Goal: Task Accomplishment & Management: Manage account settings

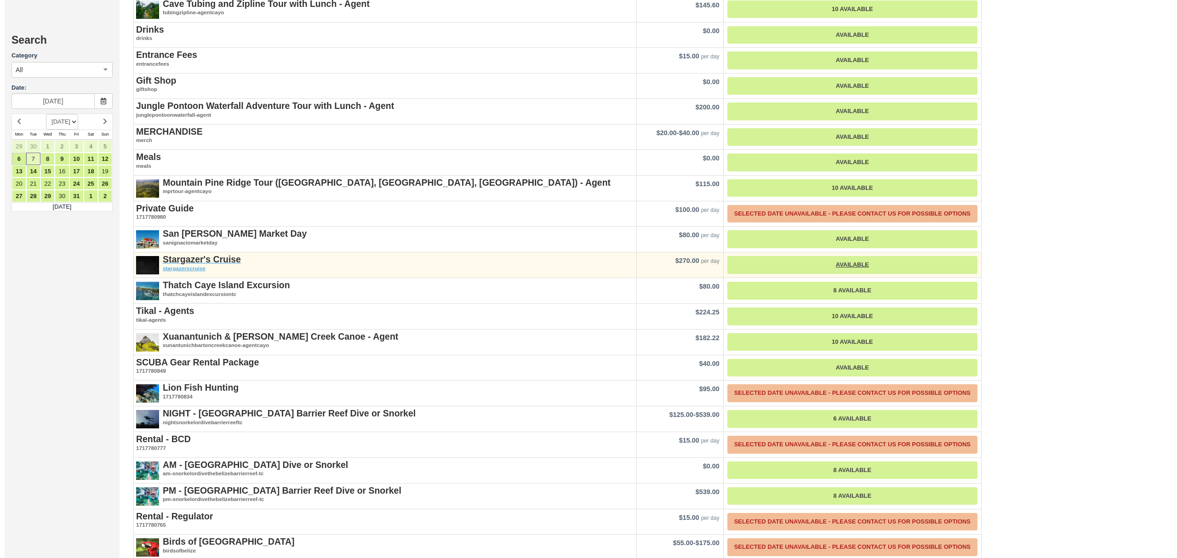
scroll to position [980, 0]
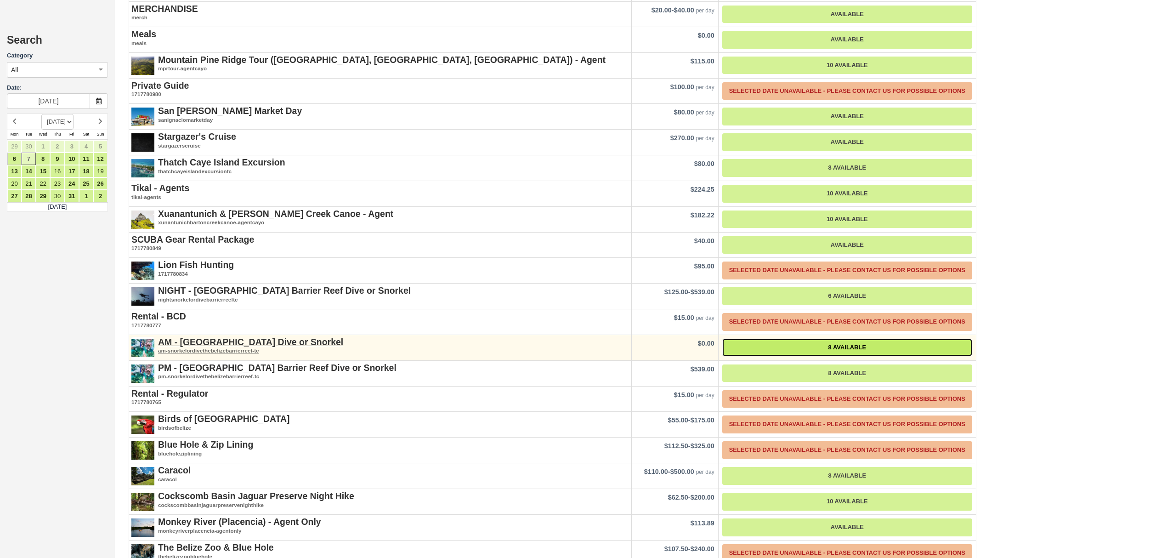
click at [848, 339] on link "8 Available" at bounding box center [847, 348] width 250 height 18
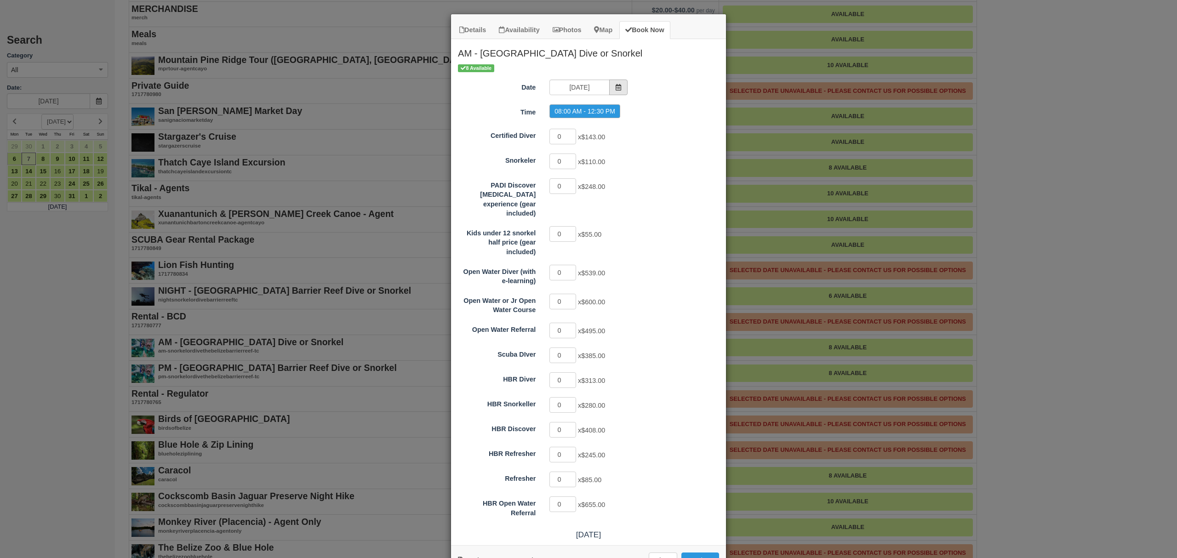
click at [616, 88] on span "Item Modal" at bounding box center [618, 88] width 18 height 16
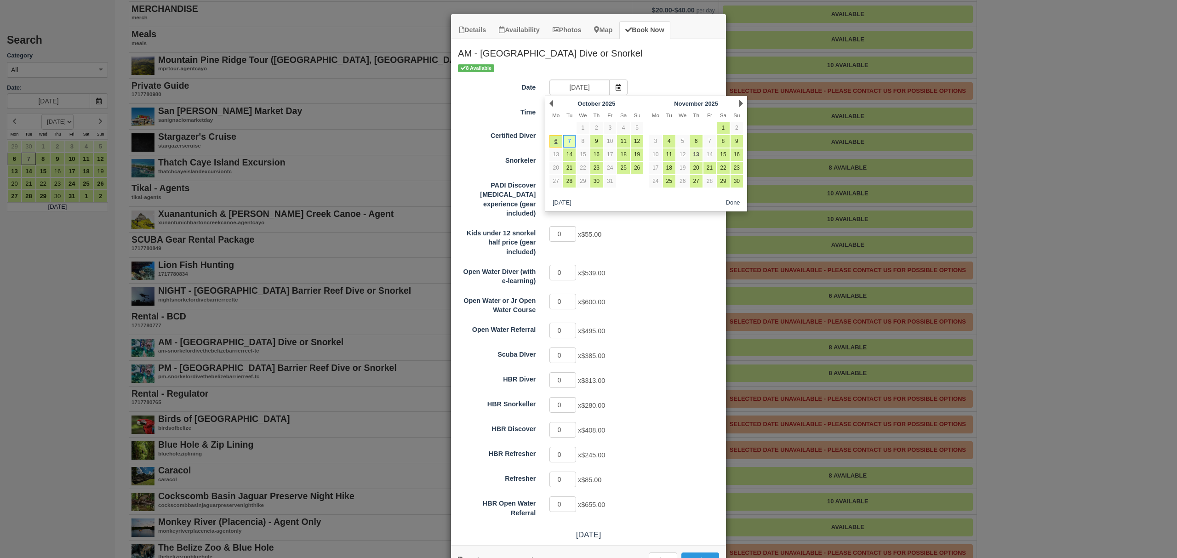
click at [695, 155] on link "13" at bounding box center [695, 154] width 12 height 12
type input "[DATE]"
radio input "false"
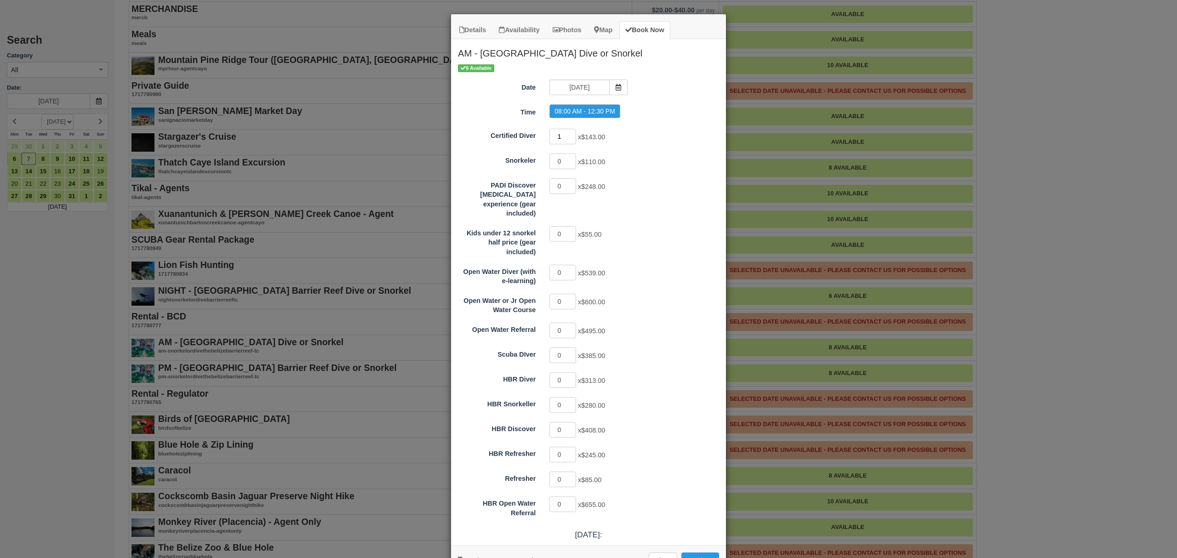
click at [567, 133] on input "1" at bounding box center [562, 137] width 27 height 16
type input "2"
click at [567, 133] on input "2" at bounding box center [562, 137] width 27 height 16
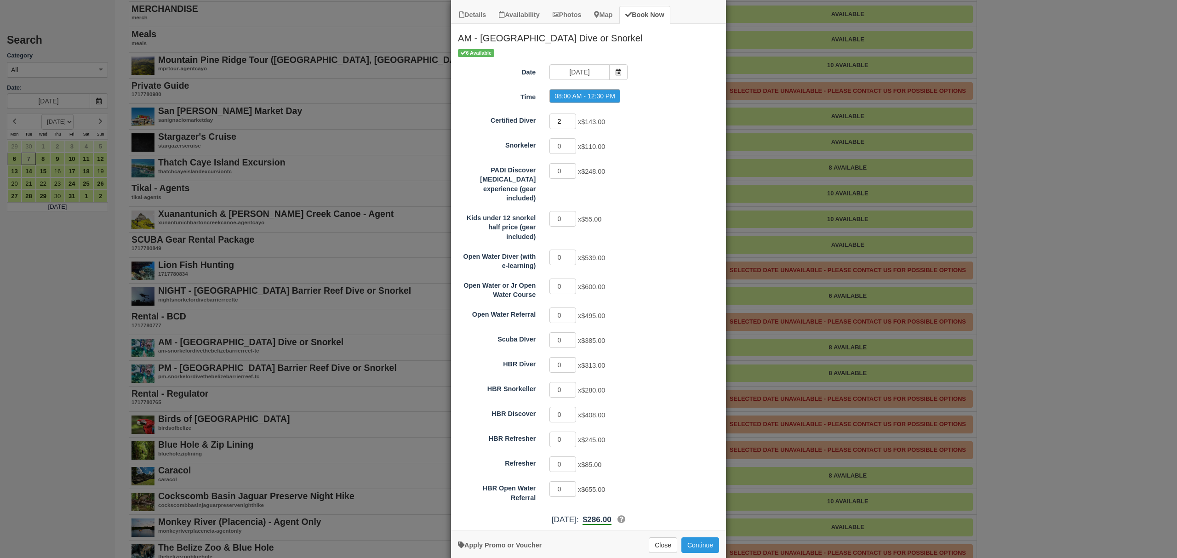
scroll to position [23, 0]
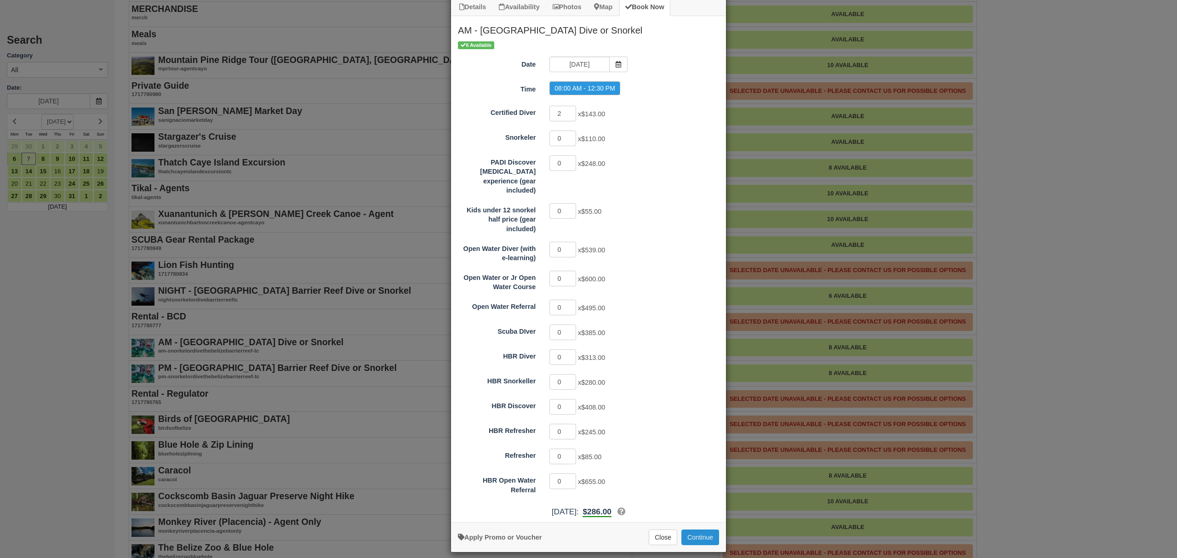
click at [700, 425] on button "Continue" at bounding box center [700, 537] width 38 height 16
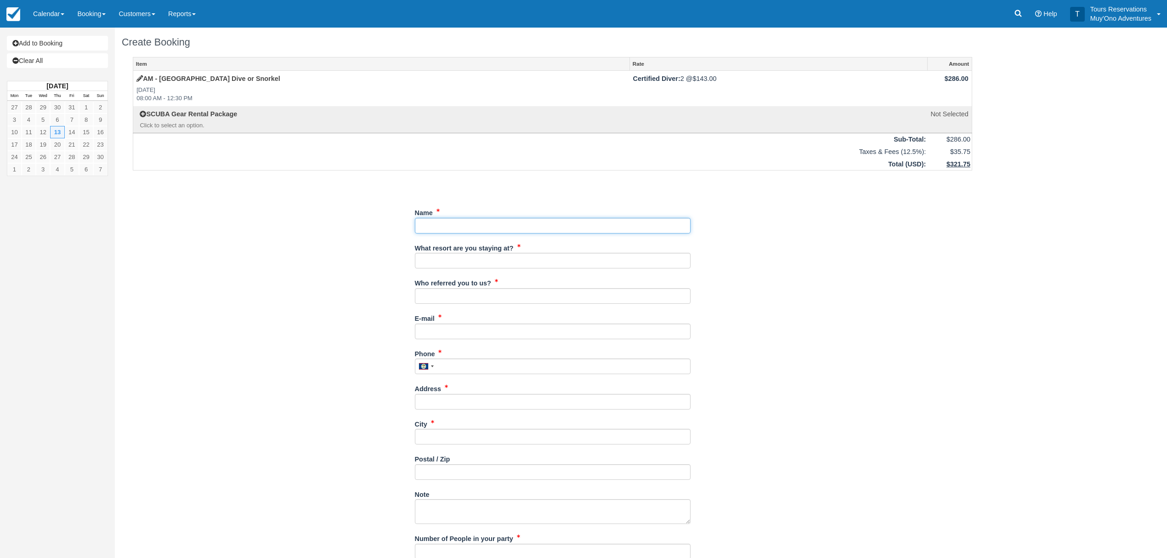
click at [448, 223] on input "Name" at bounding box center [553, 226] width 276 height 16
paste input "[PERSON_NAME]"
type input "[PERSON_NAME]"
click at [447, 264] on input "What resort are you staying at?" at bounding box center [553, 261] width 276 height 16
type input "Royal"
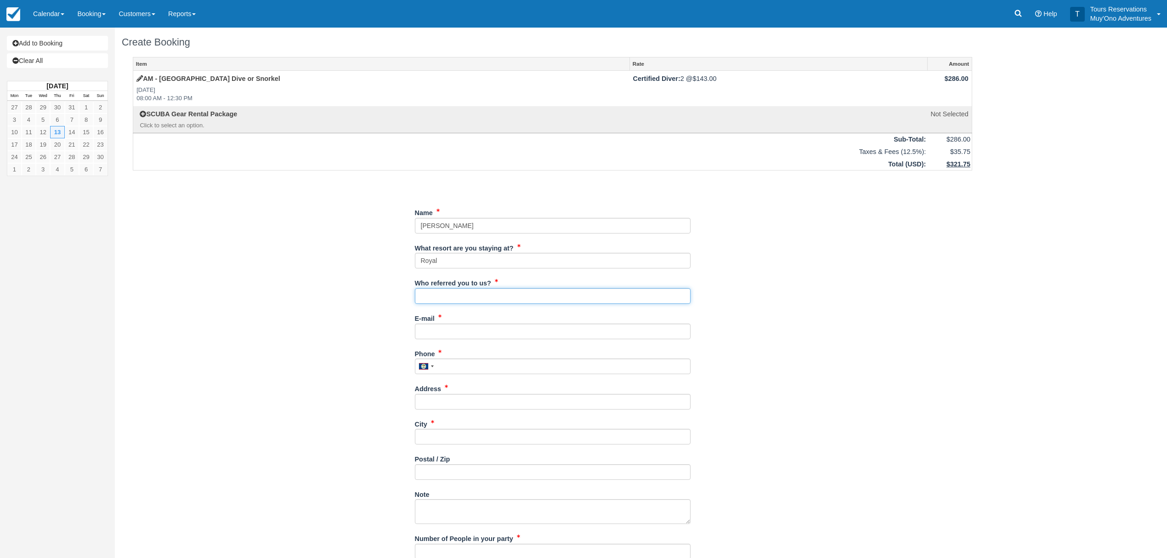
click at [478, 297] on input "Who referred you to us?" at bounding box center [553, 296] width 276 height 16
type input "michelle"
click at [483, 333] on input "E-mail" at bounding box center [553, 332] width 276 height 16
type input "[EMAIL_ADDRESS][DOMAIN_NAME]"
type input "2103647567"
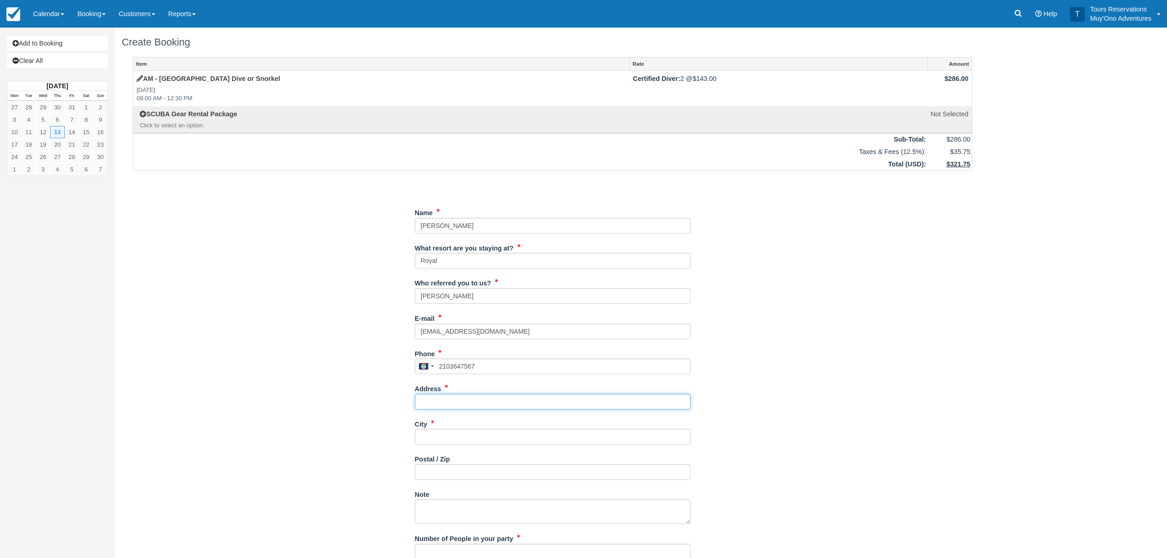
type input "[STREET_ADDRESS]"
type input "Austin"
type input "78741"
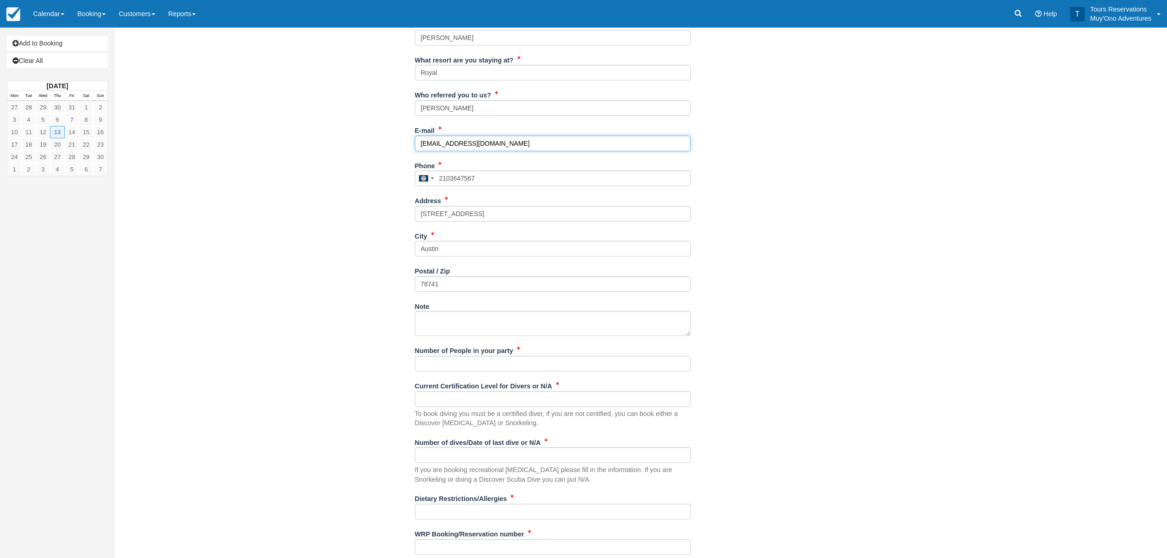
scroll to position [214, 0]
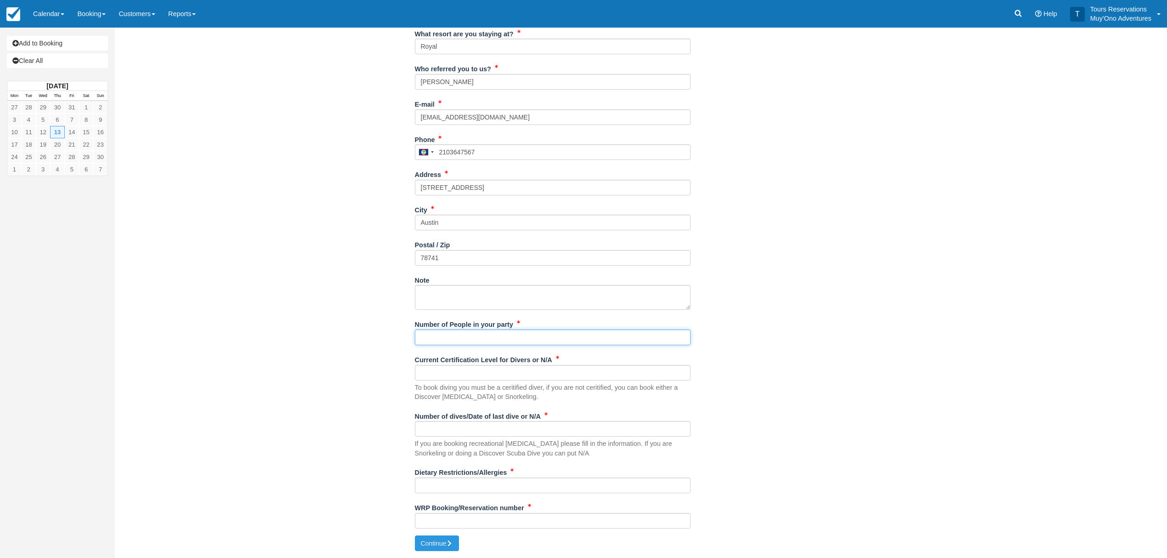
click at [442, 337] on input "Number of People in your party" at bounding box center [553, 338] width 276 height 16
type input "2"
drag, startPoint x: 438, startPoint y: 374, endPoint x: 444, endPoint y: 374, distance: 5.5
click at [438, 374] on input "Current Certification Level for Divers or N/A" at bounding box center [553, 373] width 276 height 16
type input "see waviers"
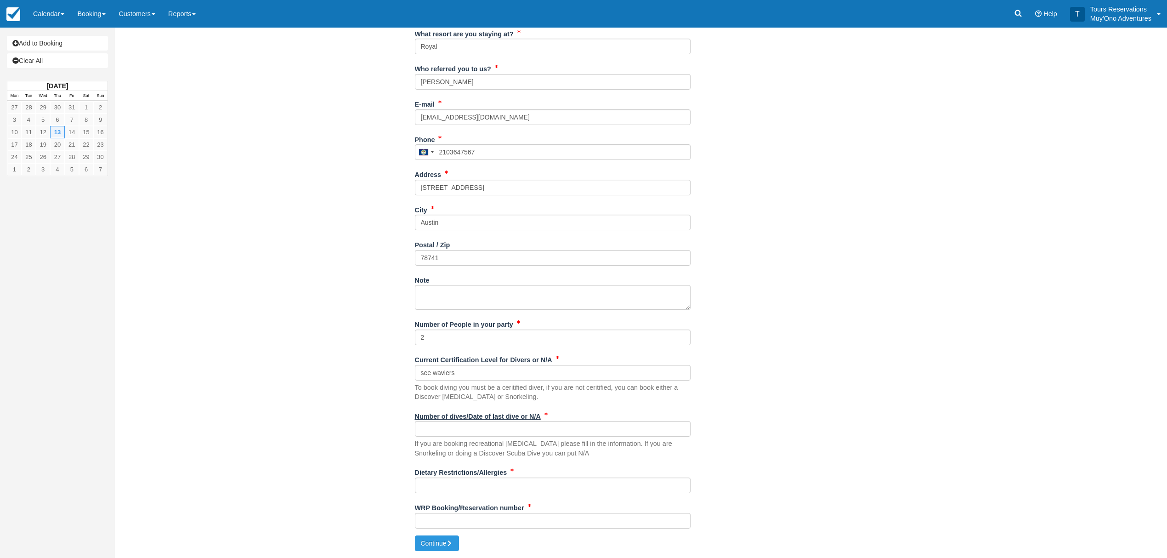
click at [451, 420] on label "Number of dives/Date of last dive or N/A" at bounding box center [478, 415] width 126 height 13
click at [451, 421] on input "Number of dives/Date of last dive or N/A" at bounding box center [553, 429] width 276 height 16
click at [480, 434] on input "Number of dives/Date of last dive or N/A" at bounding box center [553, 429] width 276 height 16
type input "see waivers"
click at [461, 484] on input "Dietary Restrictions/Allergies" at bounding box center [553, 486] width 276 height 16
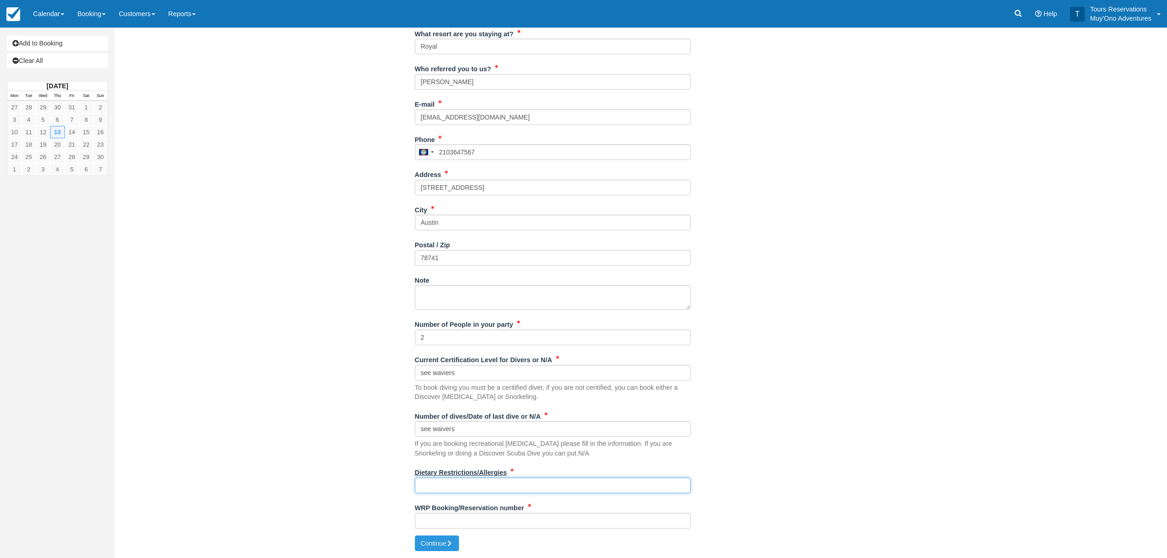
type input "none"
click at [444, 526] on input "WRP Booking/Reservation number" at bounding box center [553, 521] width 276 height 16
paste input "47211377"
type input "47211377"
click at [434, 550] on button "Continue" at bounding box center [437, 543] width 44 height 16
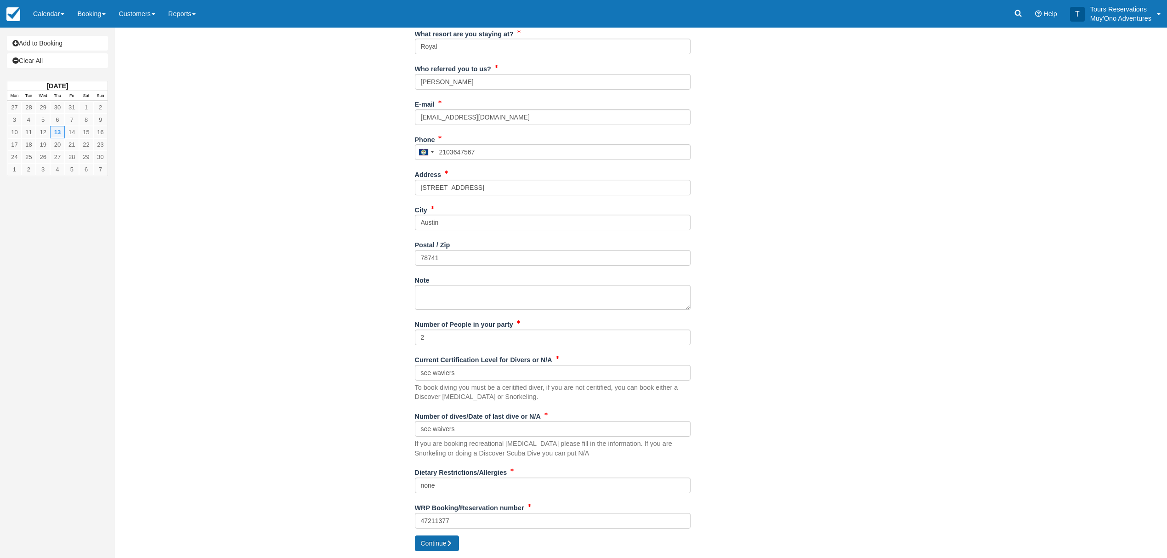
type input "[PHONE_NUMBER]"
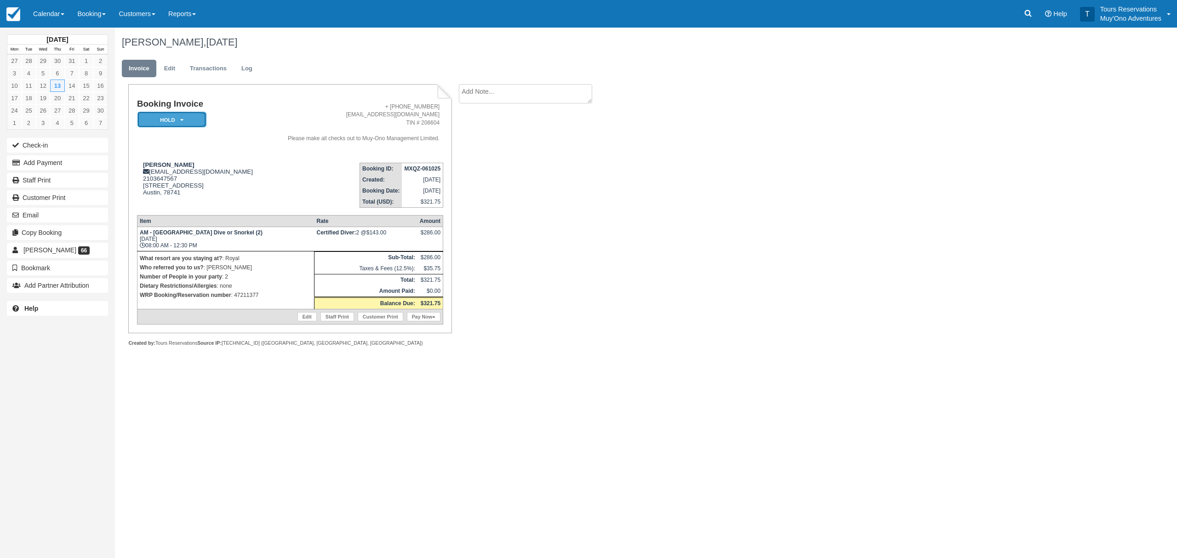
click at [165, 126] on em "HOLD" at bounding box center [171, 120] width 69 height 16
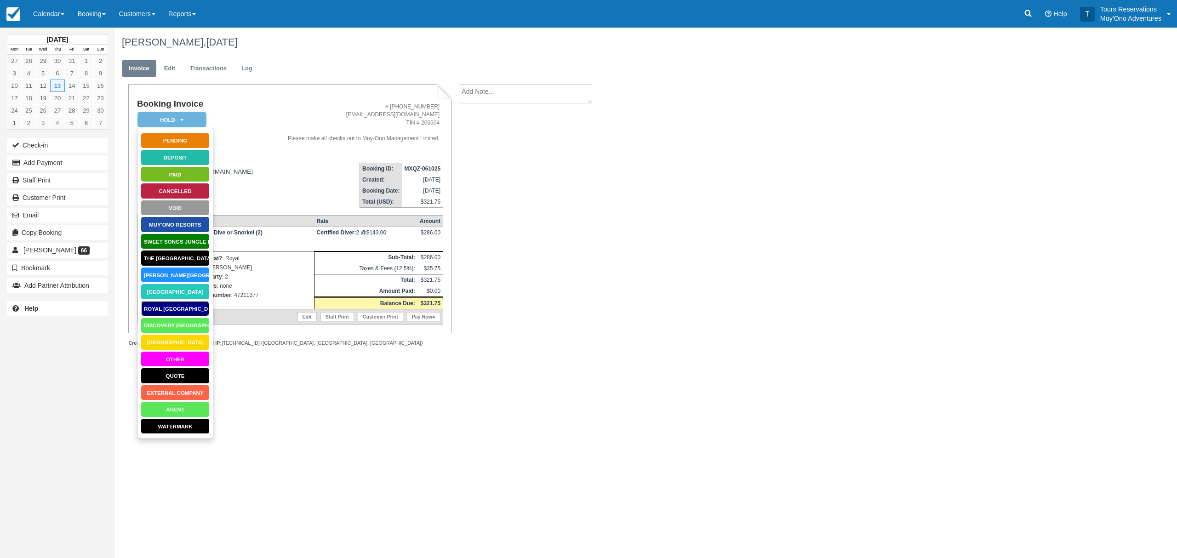
click at [182, 310] on link "Royal [GEOGRAPHIC_DATA]" at bounding box center [175, 309] width 69 height 16
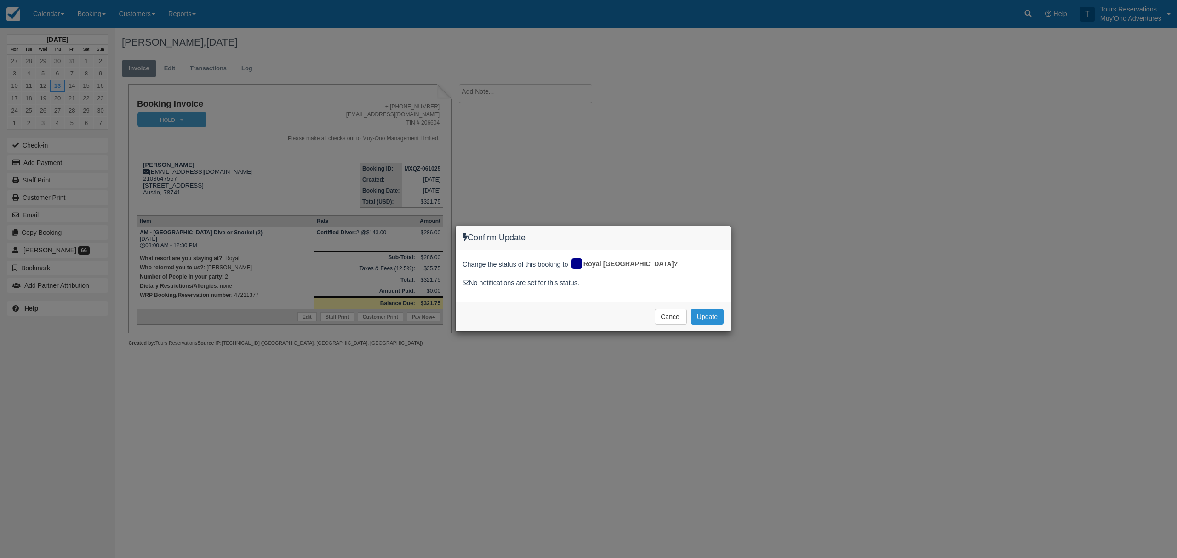
click at [719, 319] on button "Update" at bounding box center [707, 317] width 33 height 16
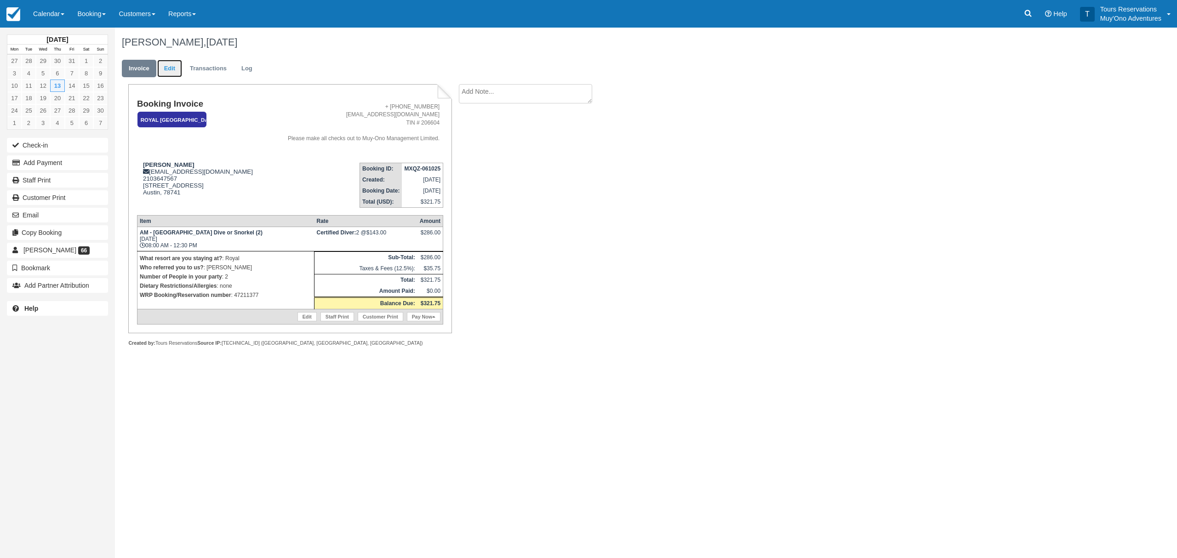
click at [170, 63] on link "Edit" at bounding box center [169, 69] width 25 height 18
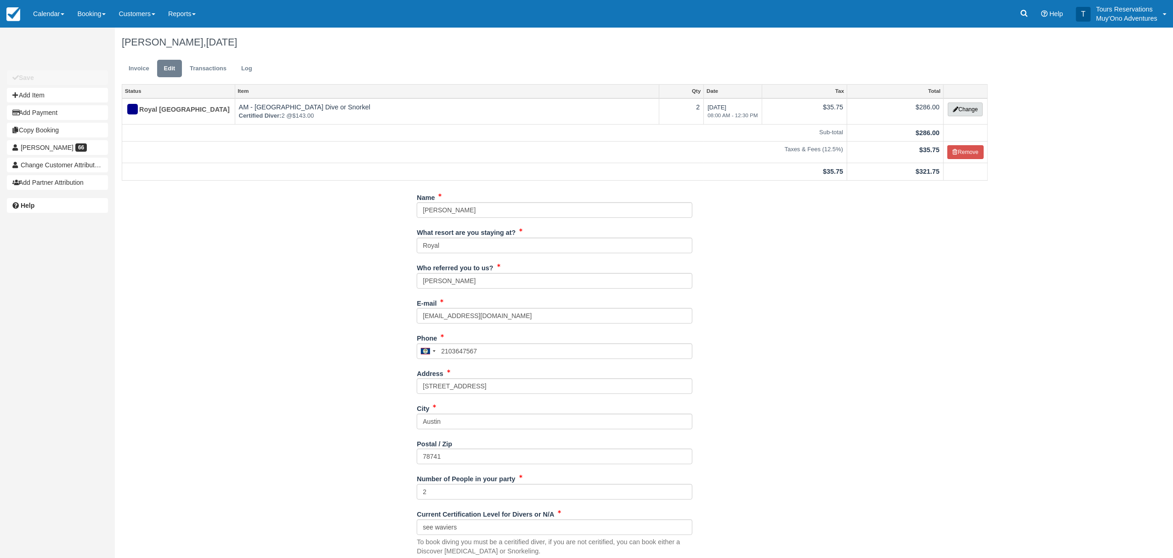
click at [963, 104] on button "Change" at bounding box center [965, 109] width 35 height 14
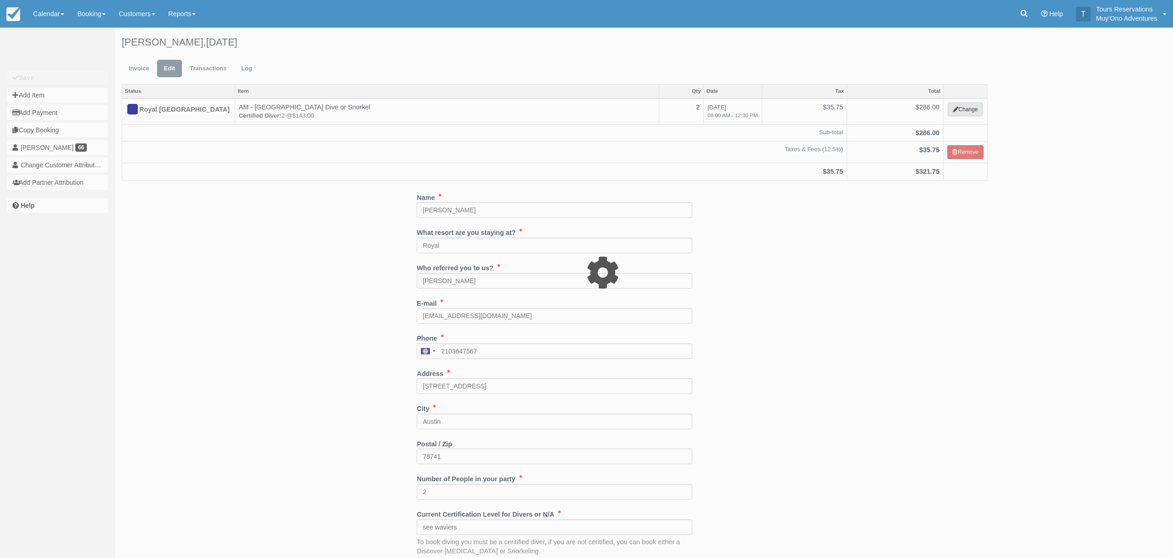
select select "64"
type input "286.00"
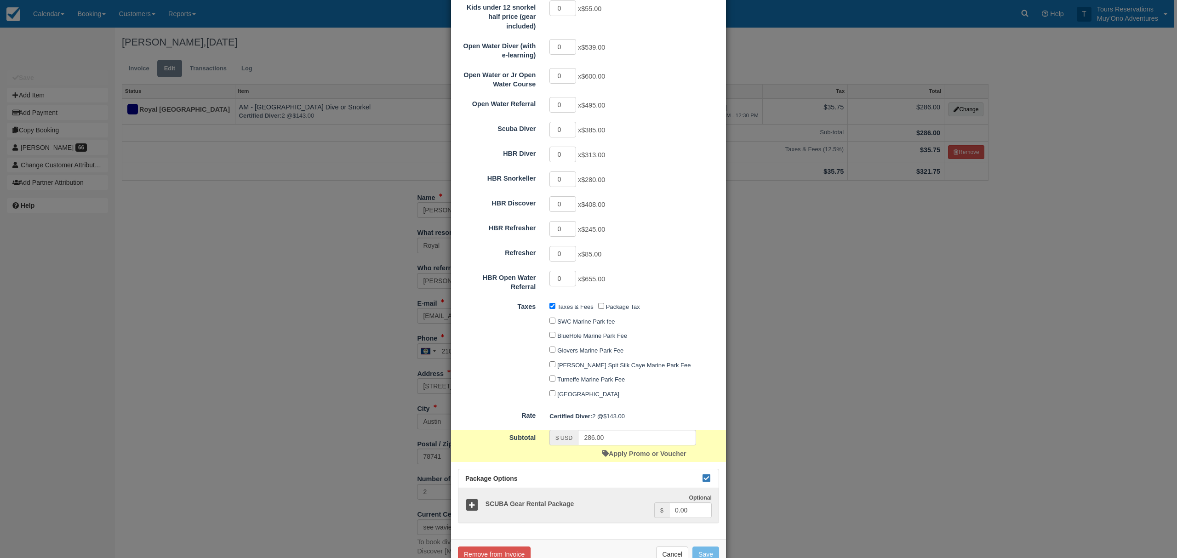
scroll to position [268, 0]
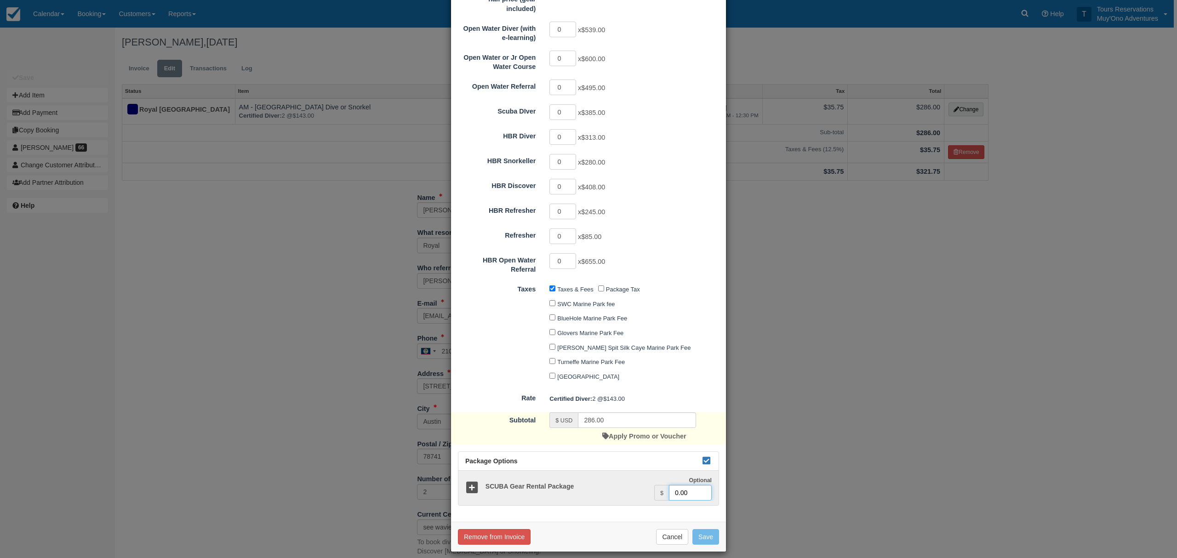
click at [671, 485] on input "0.00" at bounding box center [690, 493] width 43 height 16
type input "80.00"
click at [710, 535] on button "Save" at bounding box center [705, 537] width 27 height 16
checkbox input "false"
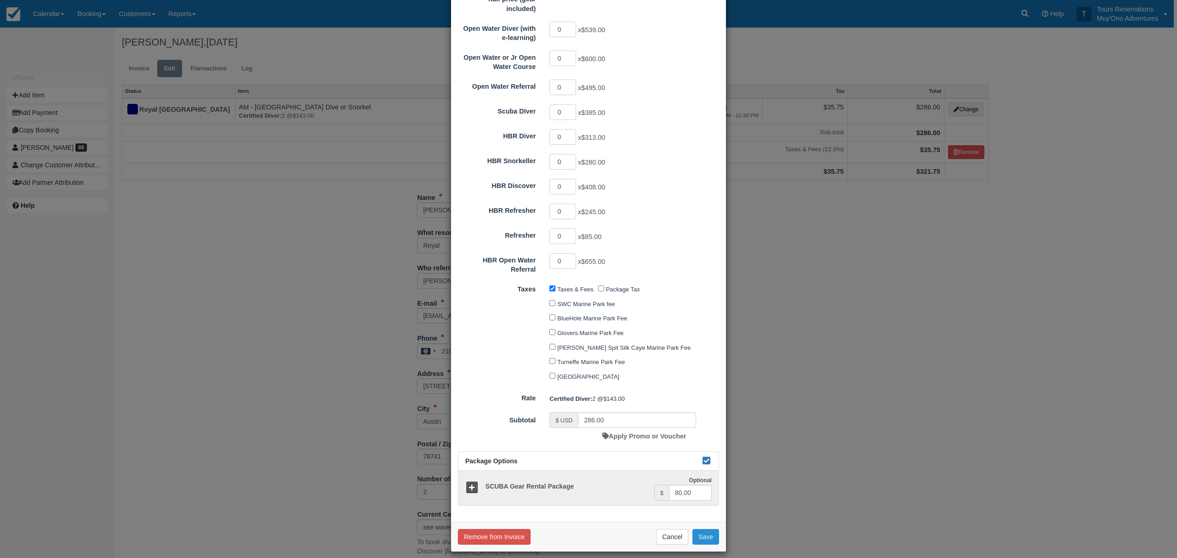
checkbox input "false"
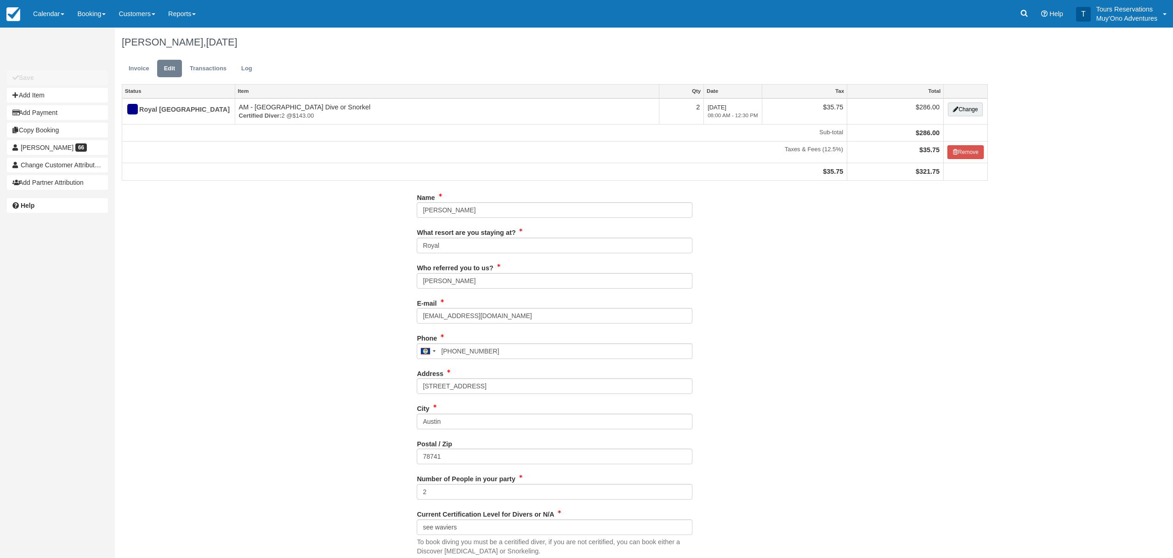
type input "2103647567"
click at [67, 92] on button "Add Item" at bounding box center [57, 95] width 101 height 15
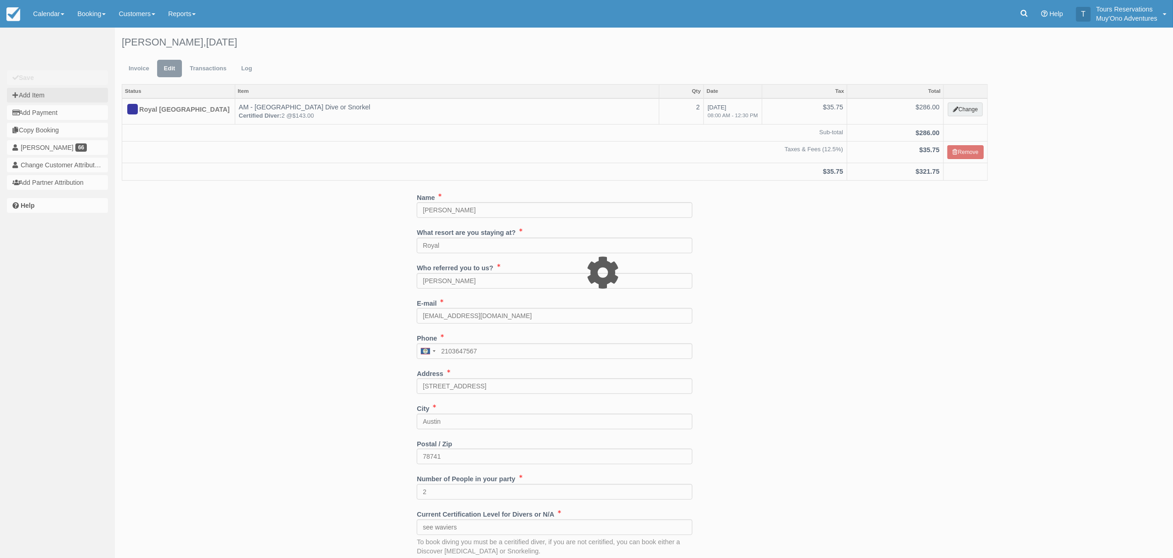
type input "0.00"
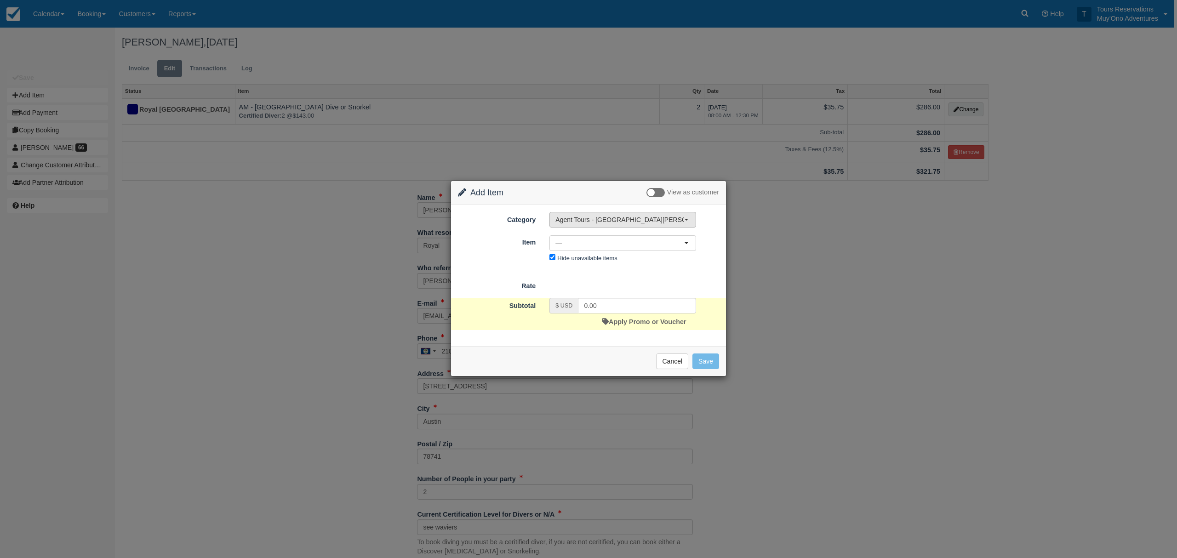
click at [654, 224] on button "Agent Tours - [GEOGRAPHIC_DATA][PERSON_NAME] Caulker/[GEOGRAPHIC_DATA] City Tou…" at bounding box center [622, 220] width 147 height 16
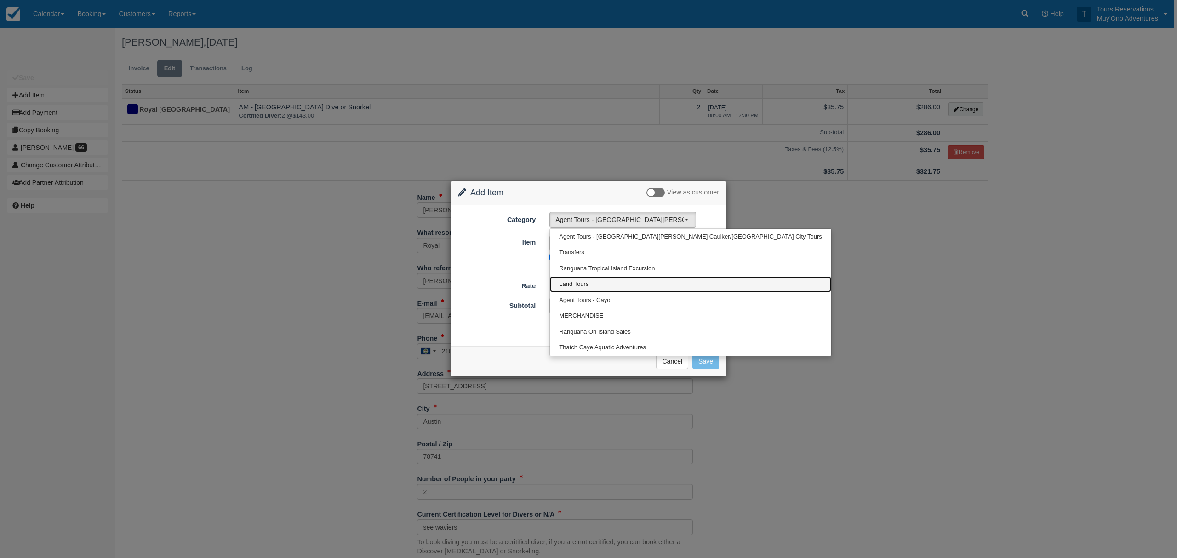
click at [631, 289] on link "Land Tours" at bounding box center [690, 284] width 281 height 16
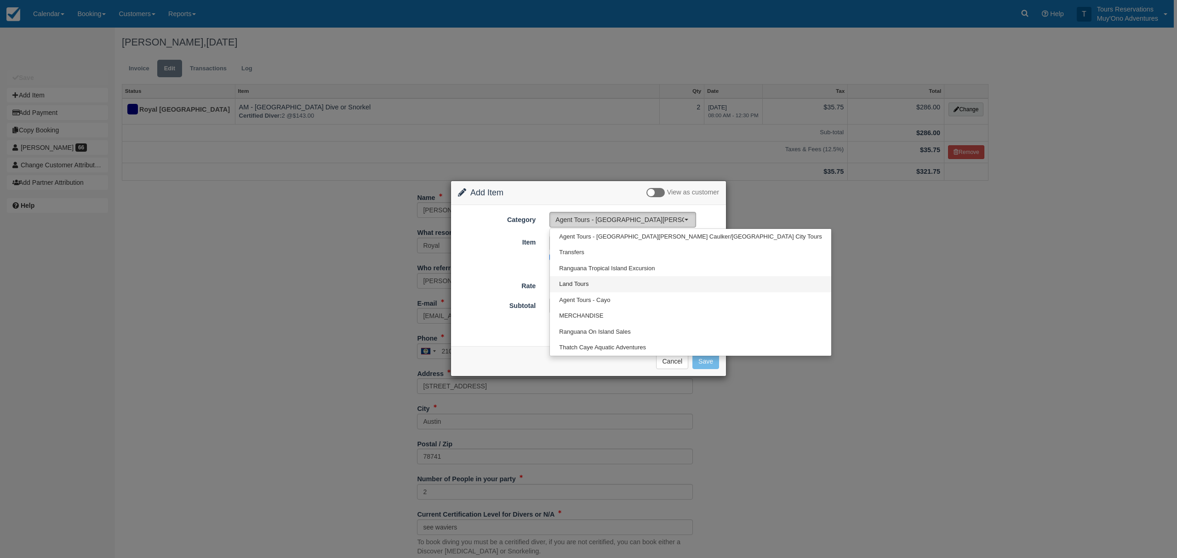
select select "15"
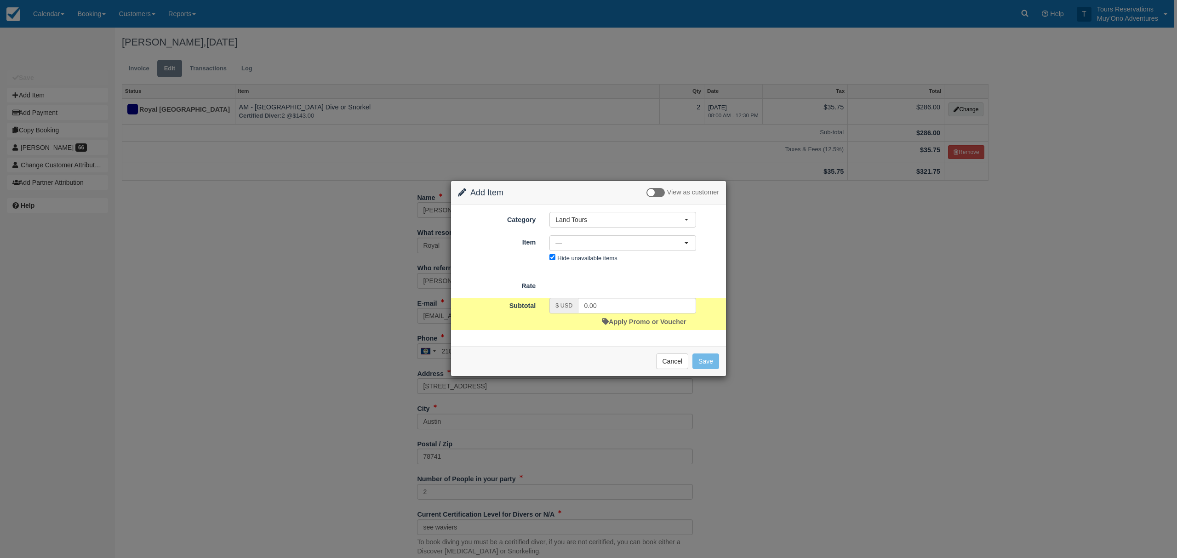
click at [182, 265] on div "Pamela Dickinson, November 13 2025 Invoice Edit Transactions Log Status Item Qt…" at bounding box center [555, 370] width 880 height 685
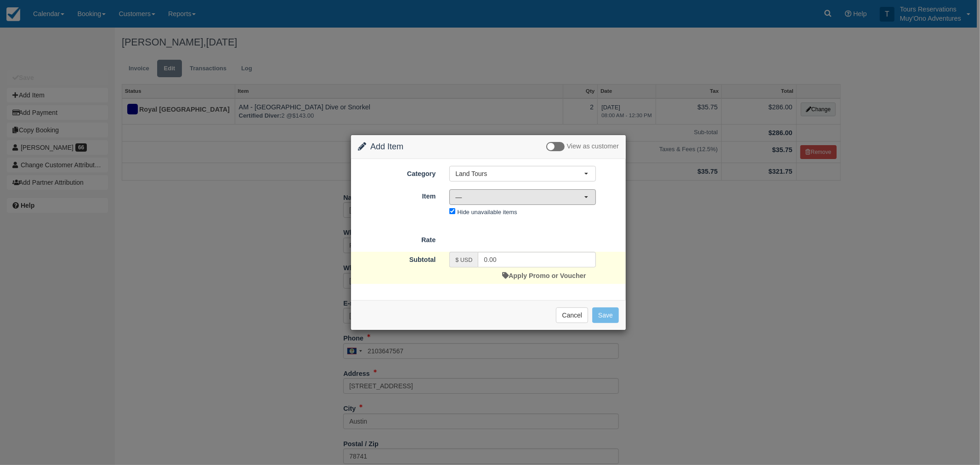
click at [476, 204] on button "—" at bounding box center [522, 197] width 147 height 16
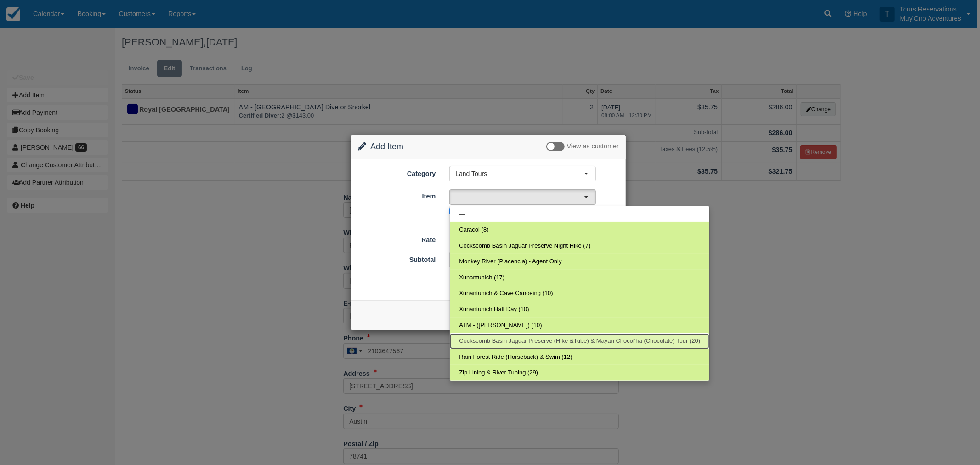
click at [552, 336] on link "Cockscomb Basin Jaguar Preserve (Hike &Tube) & Mayan Chocol'ha (Chocolate) Tour…" at bounding box center [580, 341] width 260 height 16
select select "36"
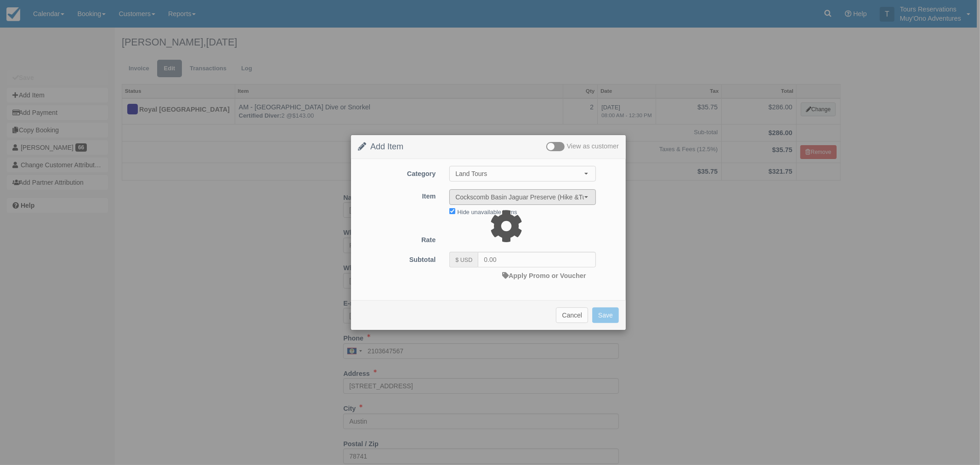
type input "225.00"
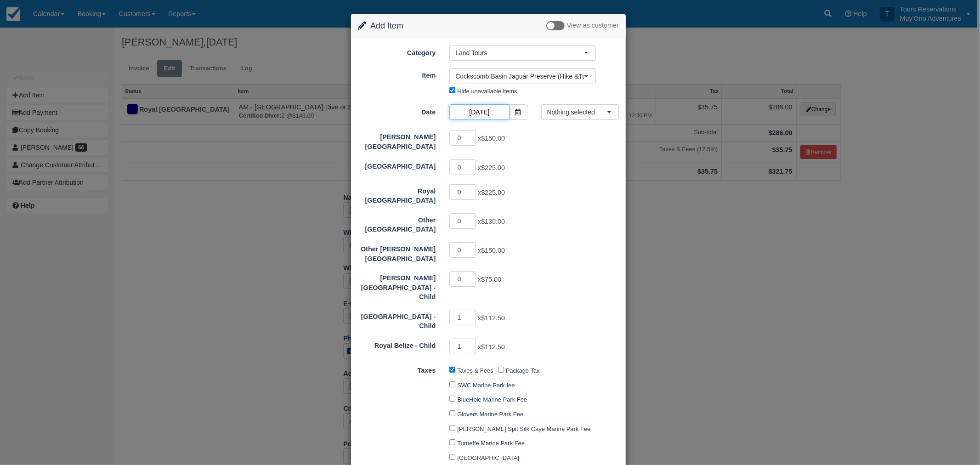
click at [483, 111] on input "[DATE]" at bounding box center [479, 112] width 60 height 16
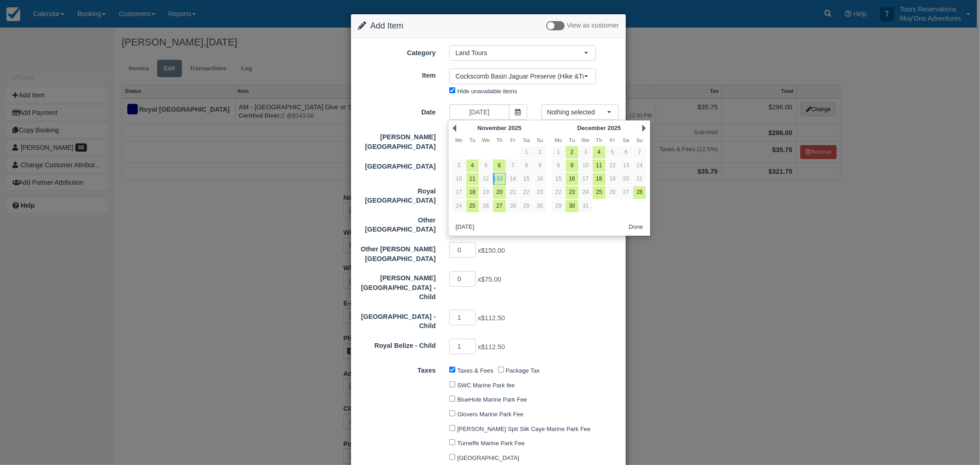
click at [708, 246] on div "Change Item Add Item View as customer Category Land Tours Agent Tours - San Ped…" at bounding box center [490, 232] width 980 height 465
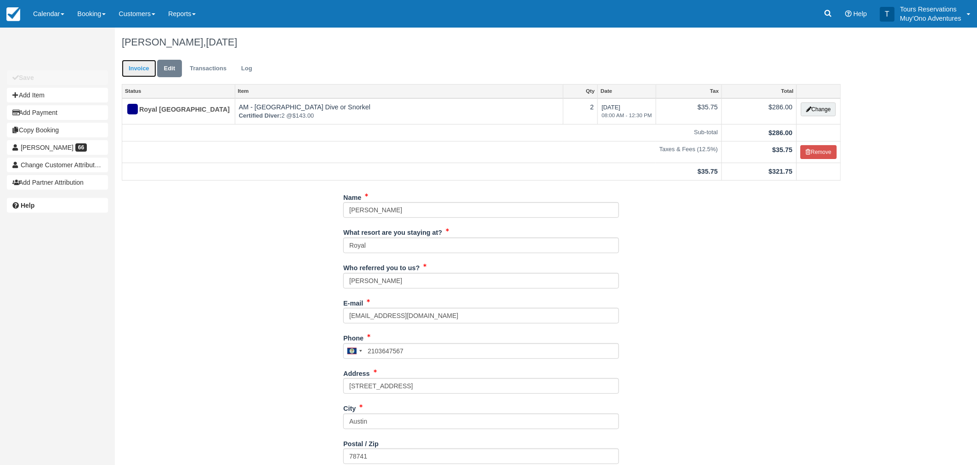
click at [133, 63] on link "Invoice" at bounding box center [139, 69] width 34 height 18
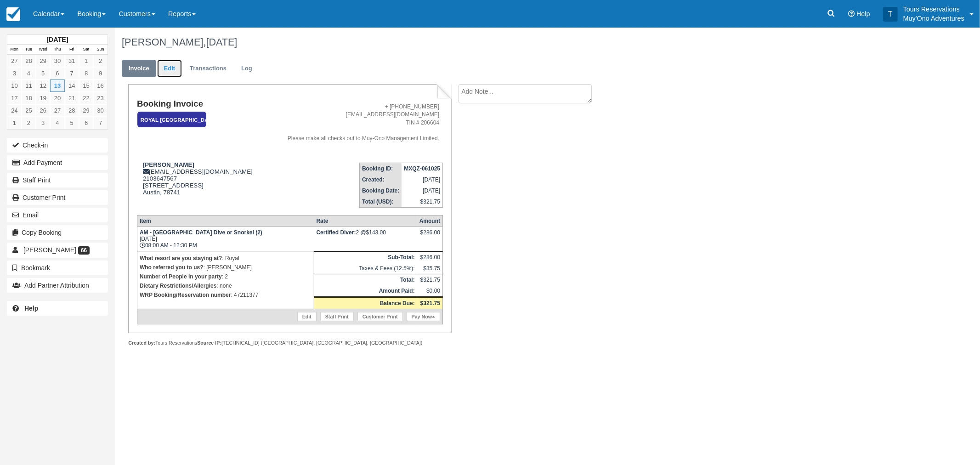
click at [172, 74] on link "Edit" at bounding box center [169, 69] width 25 height 18
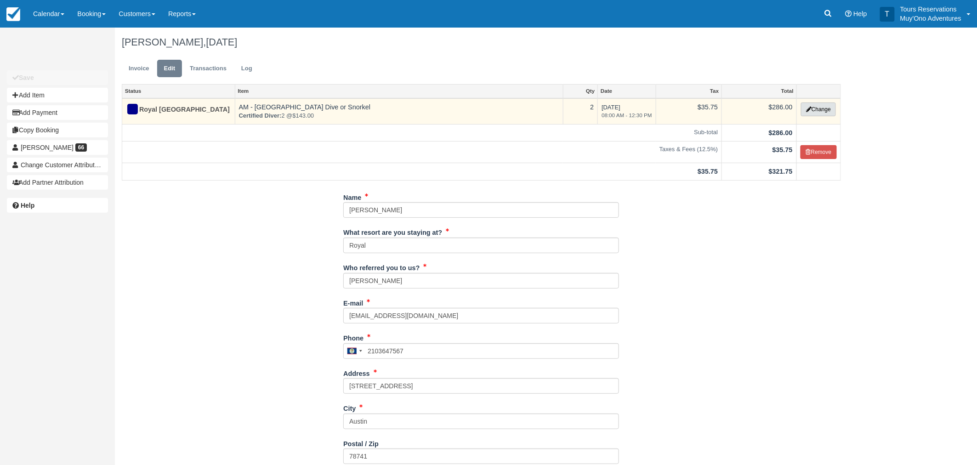
click at [825, 110] on button "Change" at bounding box center [818, 109] width 35 height 14
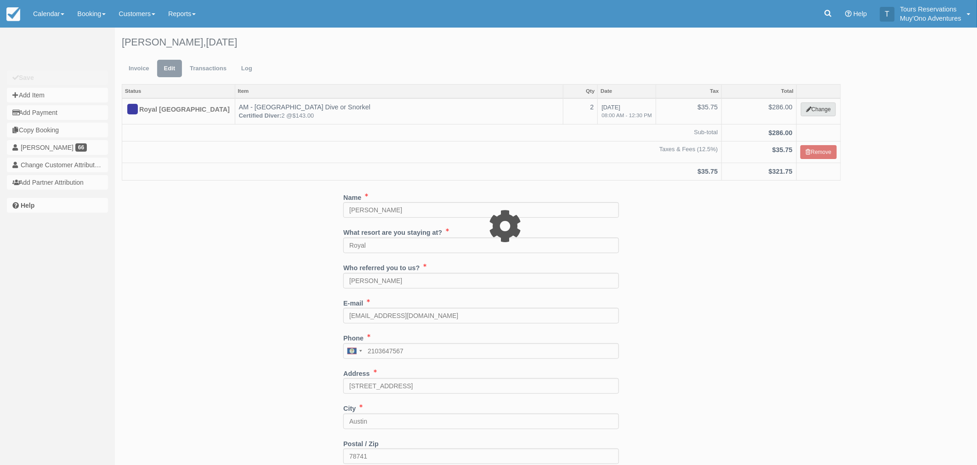
select select "64"
type input "286.00"
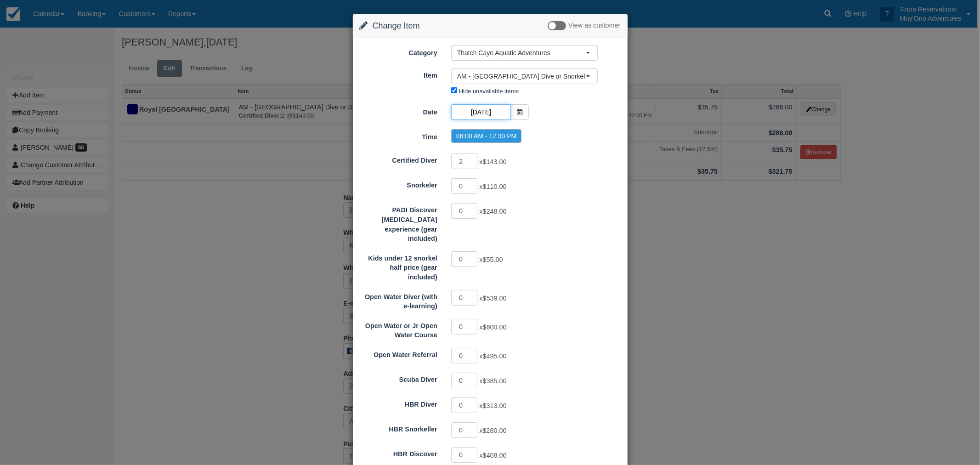
click at [500, 108] on input "[DATE]" at bounding box center [481, 112] width 60 height 16
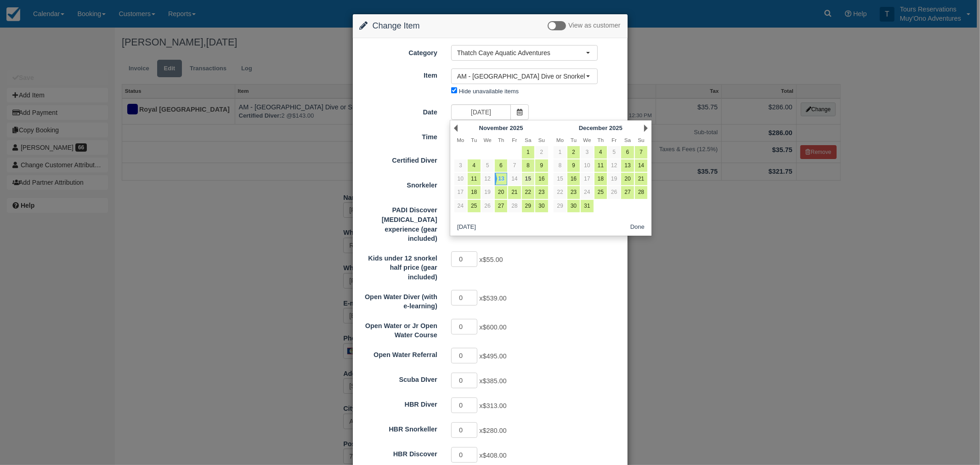
click at [530, 182] on link "15" at bounding box center [528, 179] width 12 height 12
type input "11/15/25"
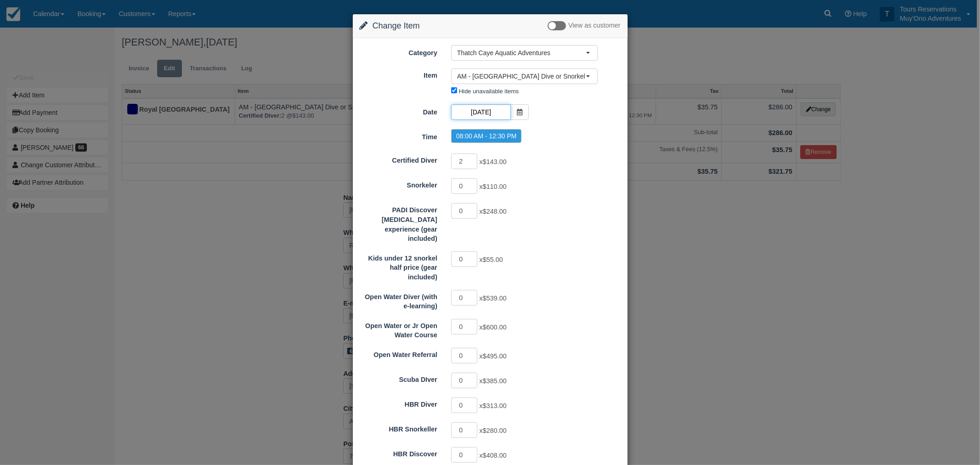
click at [486, 115] on input "11/15/25" at bounding box center [481, 112] width 60 height 16
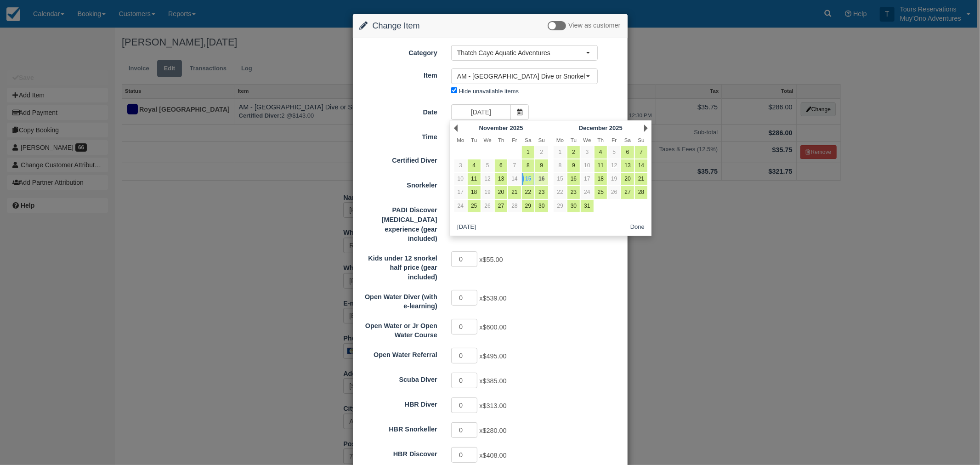
click at [540, 178] on link "16" at bounding box center [541, 179] width 12 height 12
type input "11/16/25"
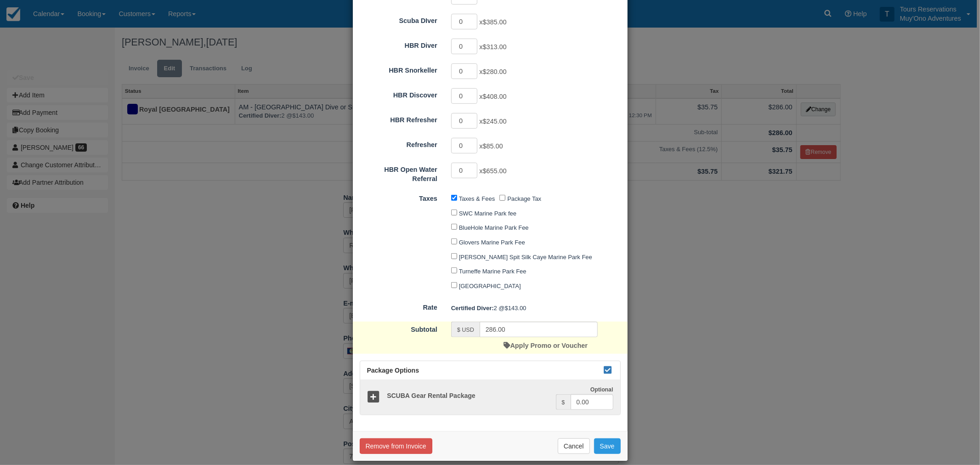
scroll to position [359, 0]
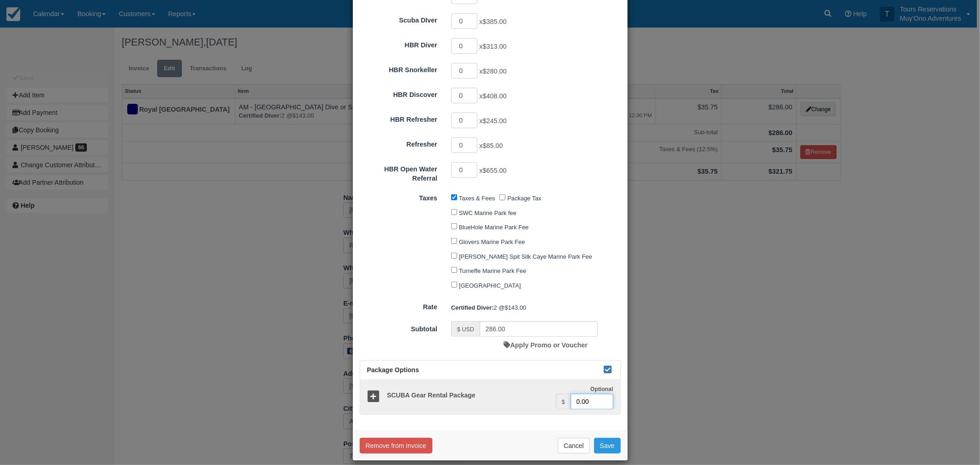
click at [578, 394] on input "0.00" at bounding box center [592, 402] width 43 height 16
click at [576, 394] on input "0.00" at bounding box center [592, 402] width 43 height 16
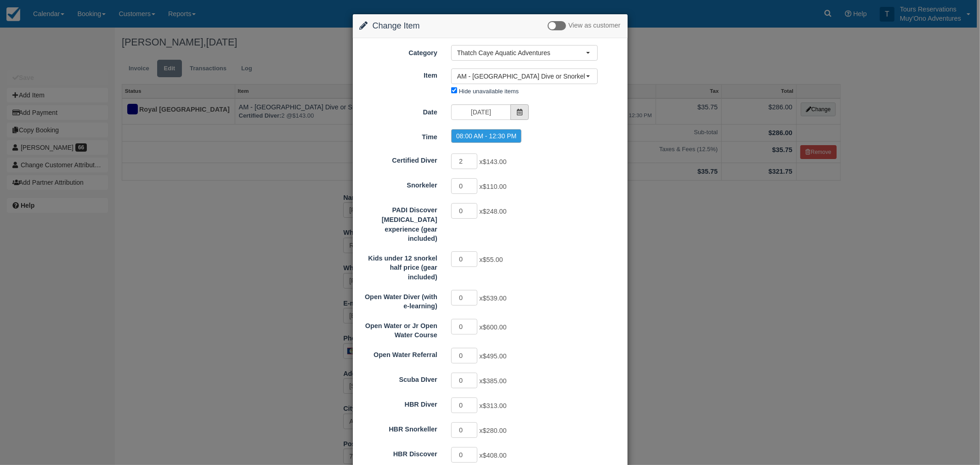
type input "80.00"
click at [518, 112] on icon at bounding box center [520, 112] width 6 height 6
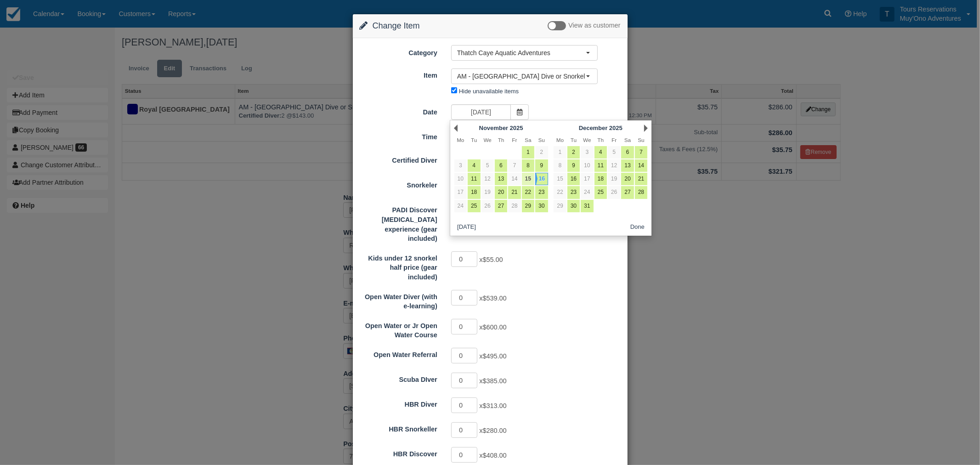
click at [527, 179] on link "15" at bounding box center [528, 179] width 12 height 12
type input "11/15/25"
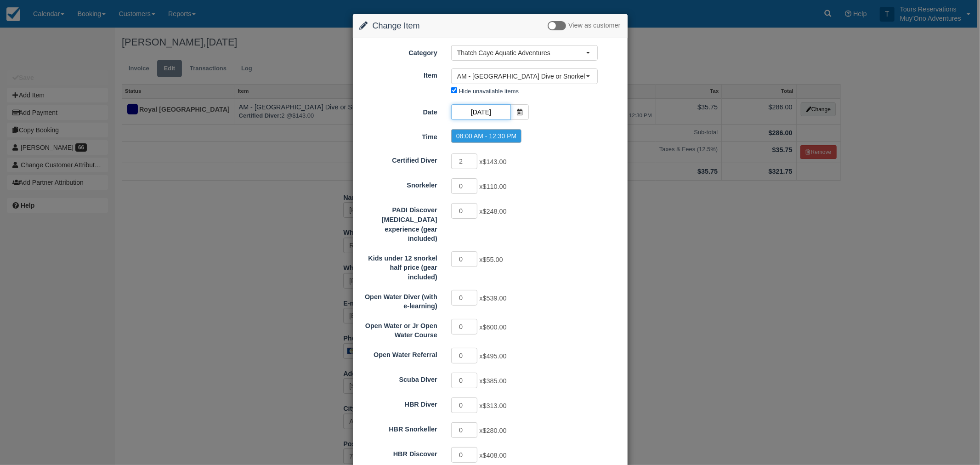
click at [481, 117] on input "11/15/25" at bounding box center [481, 112] width 60 height 16
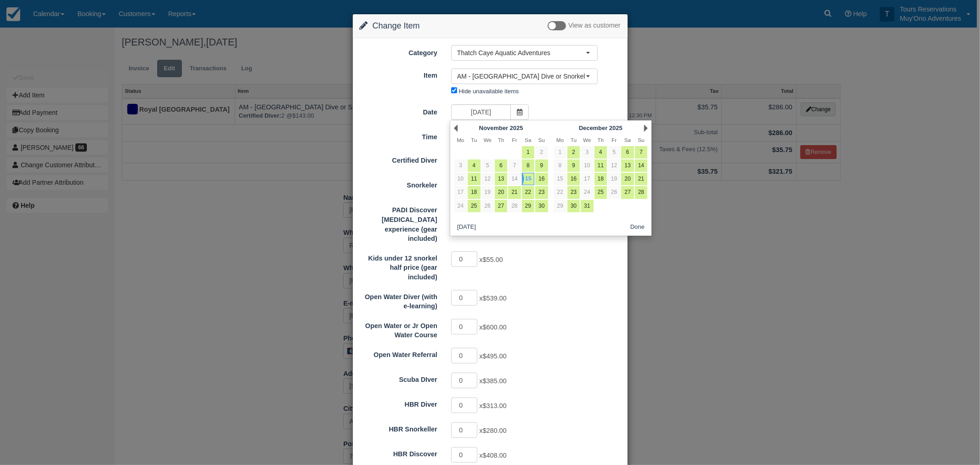
click at [84, 240] on div "Change Item Add Item View as customer Category Thatch Caye Aquatic Adventures A…" at bounding box center [490, 232] width 980 height 465
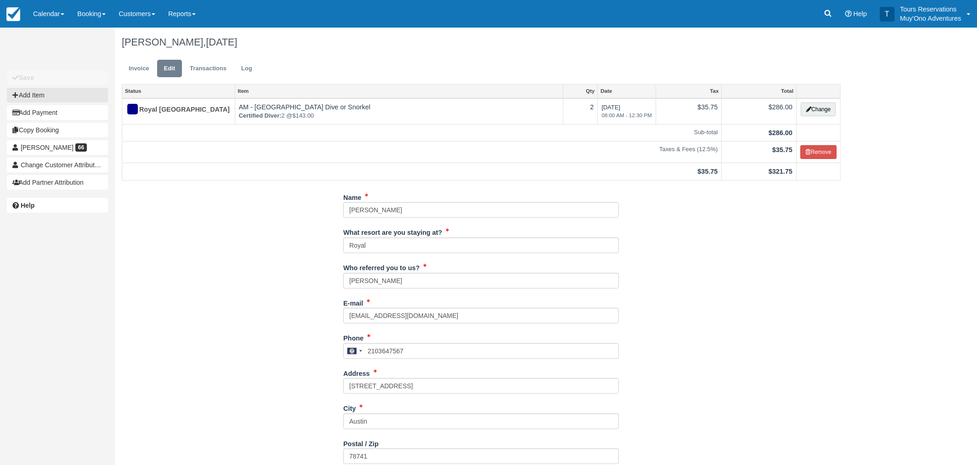
click at [65, 93] on button "Add Item" at bounding box center [57, 95] width 101 height 15
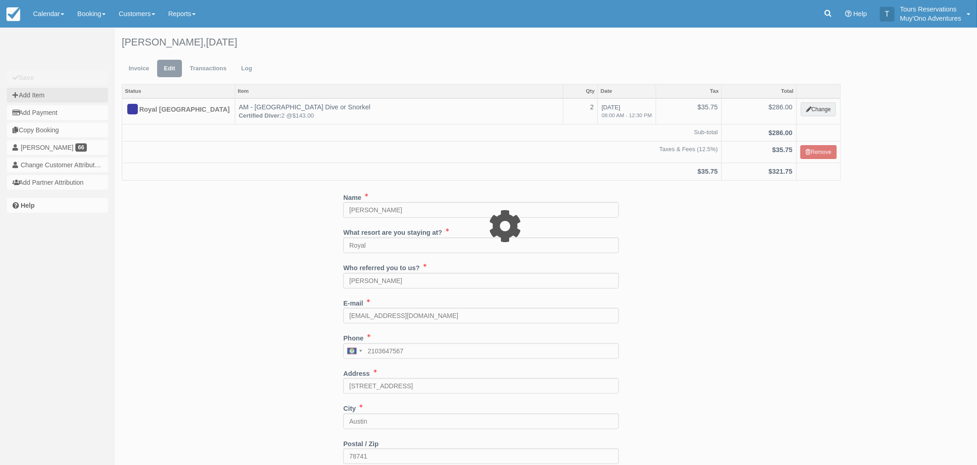
select select "61"
type input "0.00"
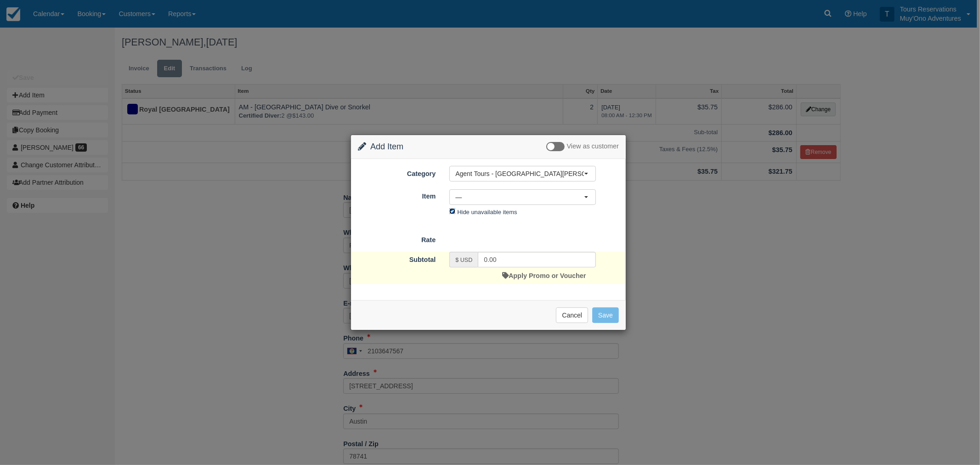
click at [454, 210] on input "Hide unavailable items" at bounding box center [452, 211] width 6 height 6
checkbox input "false"
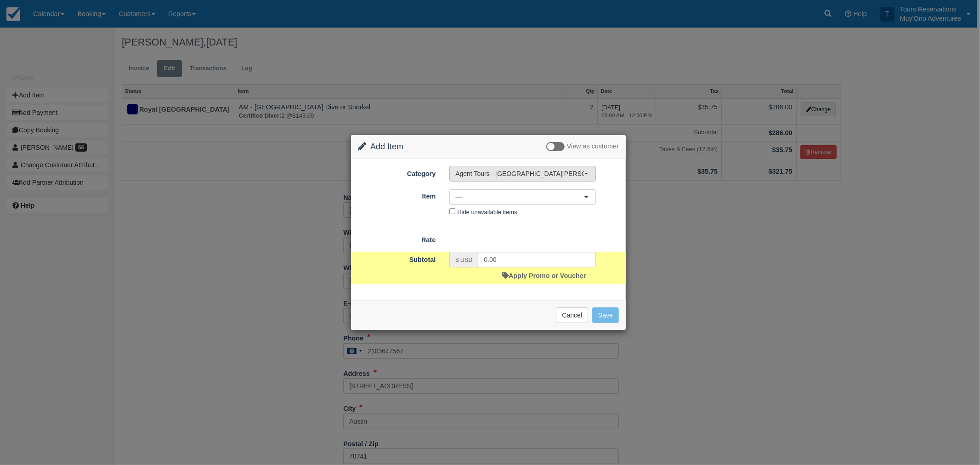
click at [489, 174] on span "Agent Tours - [GEOGRAPHIC_DATA][PERSON_NAME] Caulker/[GEOGRAPHIC_DATA] City Tou…" at bounding box center [519, 173] width 129 height 9
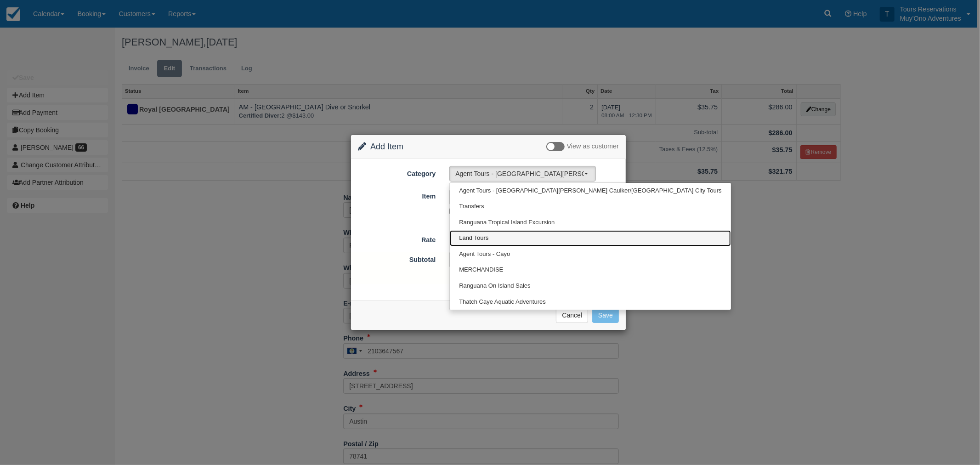
click at [493, 242] on link "Land Tours" at bounding box center [590, 238] width 281 height 16
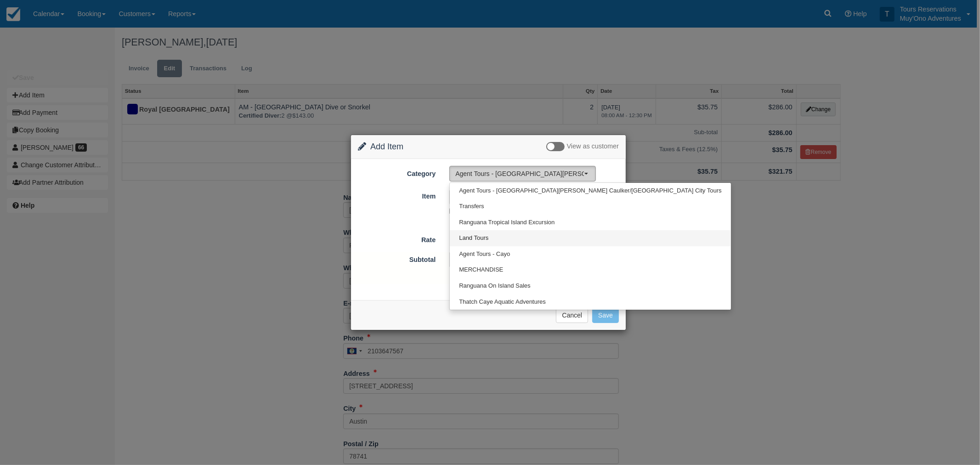
select select "15"
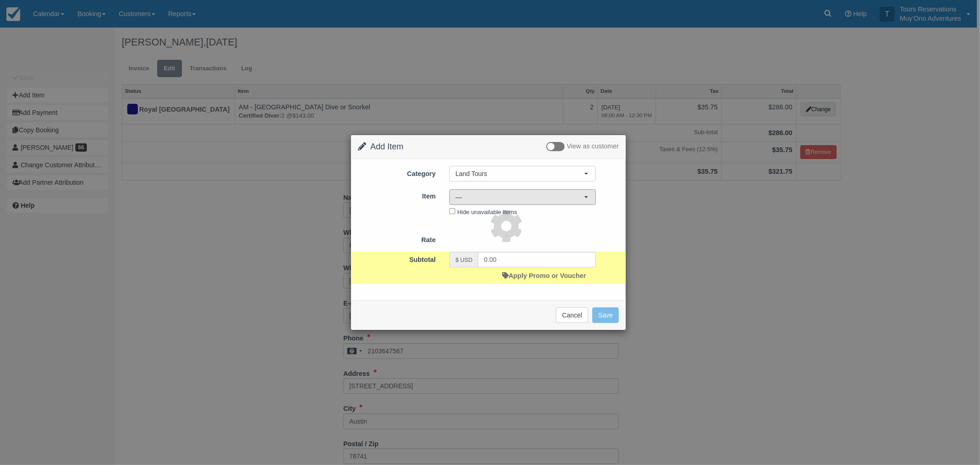
click at [466, 194] on span "—" at bounding box center [519, 197] width 129 height 9
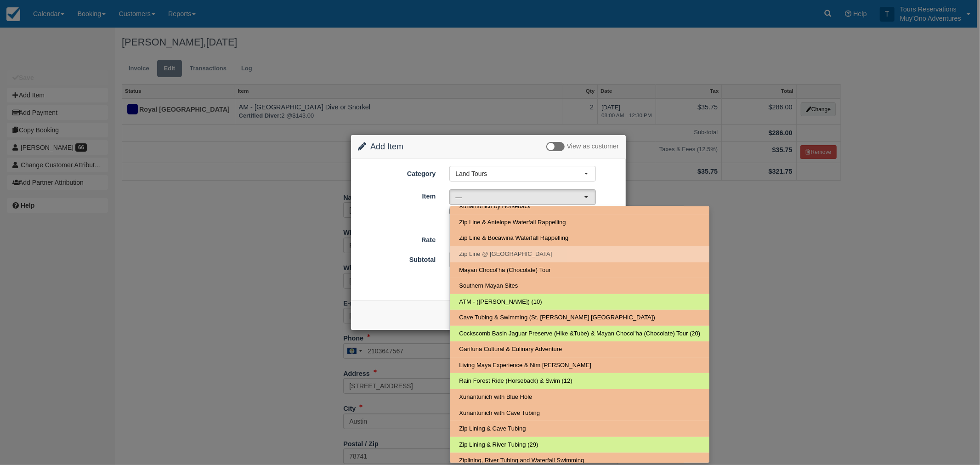
scroll to position [171, 0]
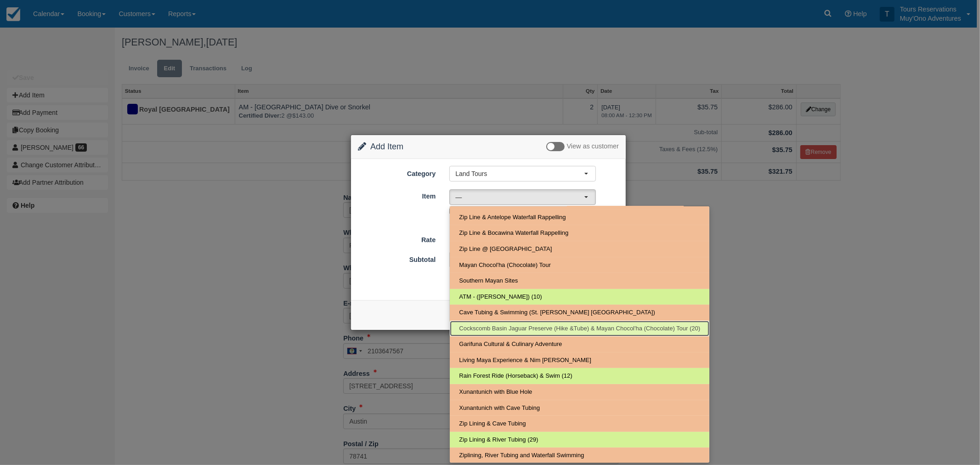
click at [506, 328] on span "Cockscomb Basin Jaguar Preserve (Hike &Tube) & Mayan Chocol'ha (Chocolate) Tour…" at bounding box center [579, 328] width 241 height 9
select select "36"
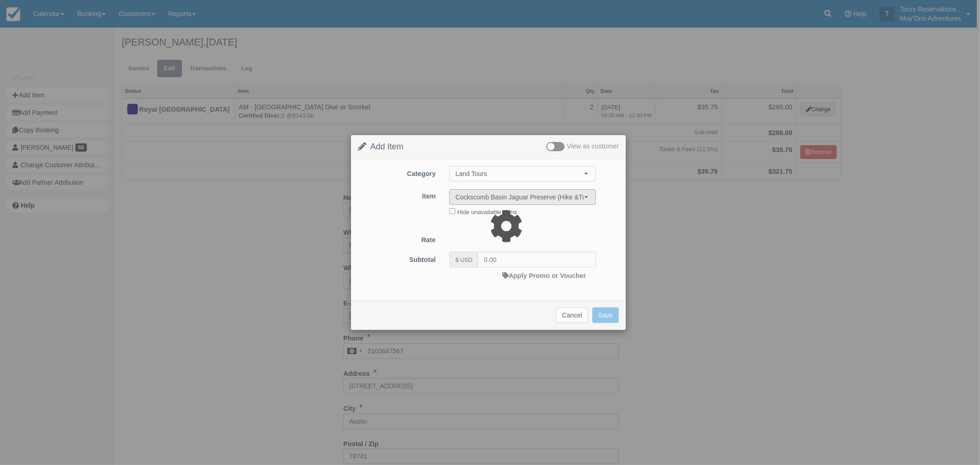
type input "225.00"
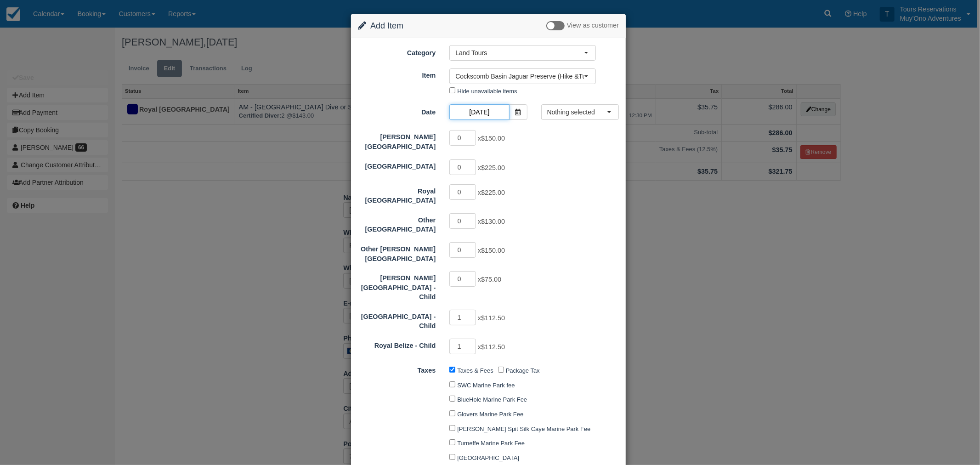
click at [475, 117] on input "[DATE]" at bounding box center [479, 112] width 60 height 16
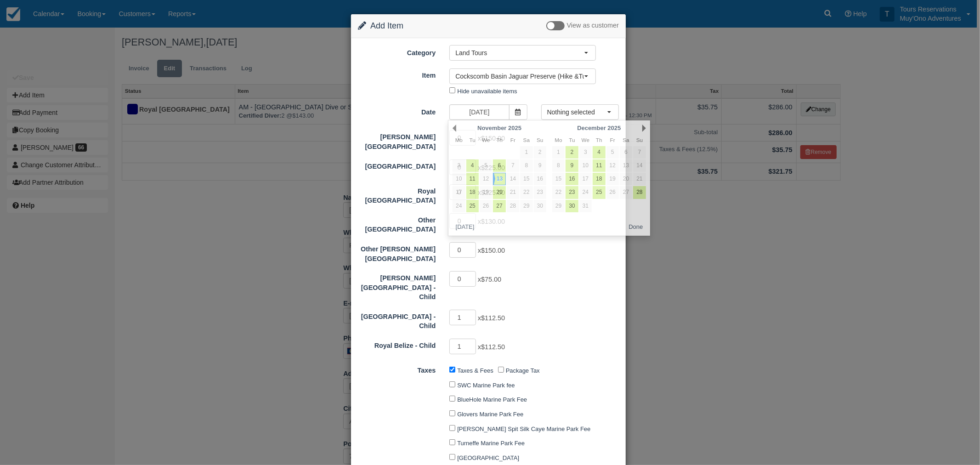
click at [526, 271] on div "0 x $75.00" at bounding box center [523, 280] width 160 height 18
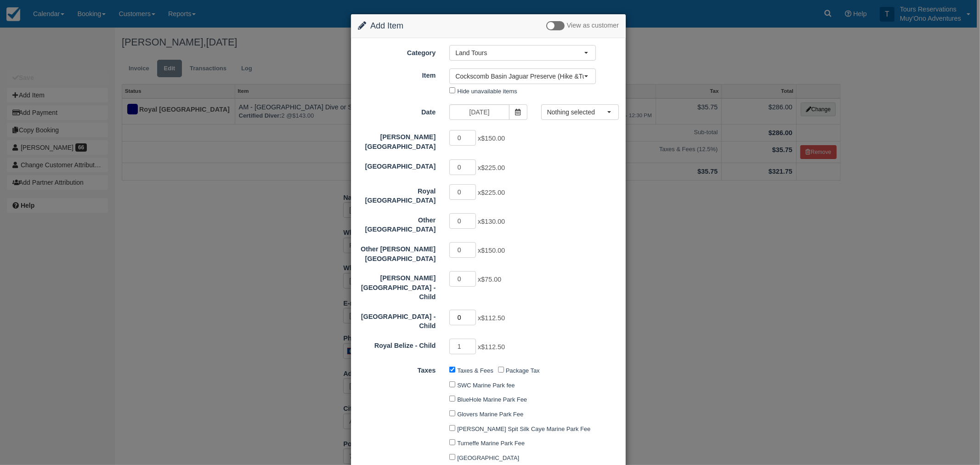
type input "0"
click at [469, 310] on input "0" at bounding box center [462, 318] width 27 height 16
type input "112.50"
type input "0"
click at [472, 339] on input "0" at bounding box center [462, 347] width 27 height 16
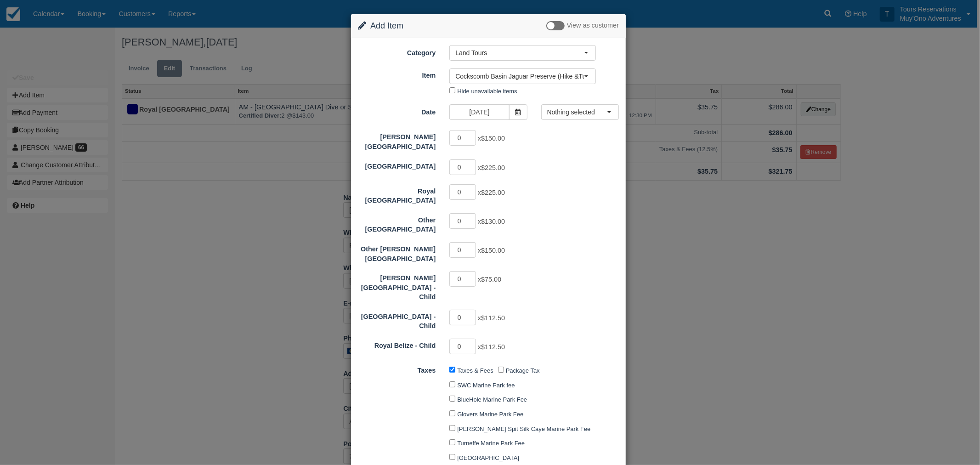
type input "0.00"
click at [469, 185] on input "1" at bounding box center [462, 192] width 27 height 16
click at [469, 185] on input "2" at bounding box center [462, 192] width 27 height 16
click at [469, 185] on input "3" at bounding box center [462, 192] width 27 height 16
click at [469, 185] on input "4" at bounding box center [462, 192] width 27 height 16
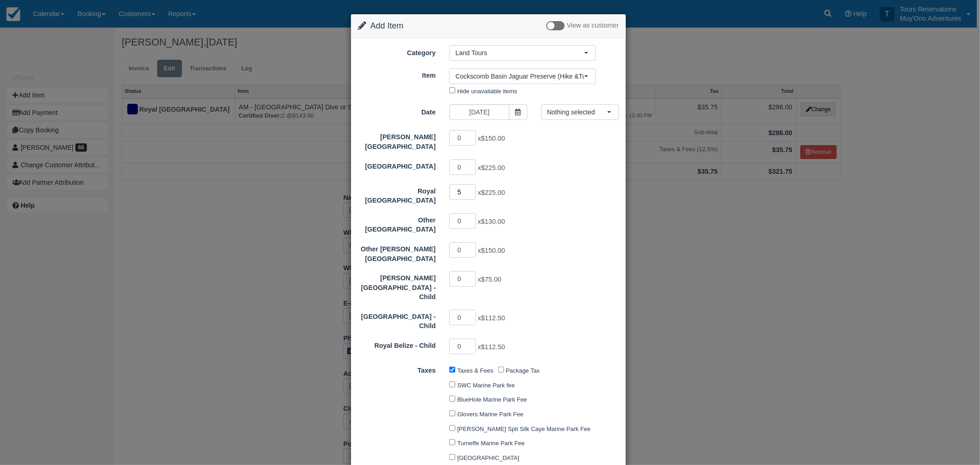
click at [469, 185] on input "5" at bounding box center [462, 192] width 27 height 16
type input "6"
click at [469, 185] on input "6" at bounding box center [462, 192] width 27 height 16
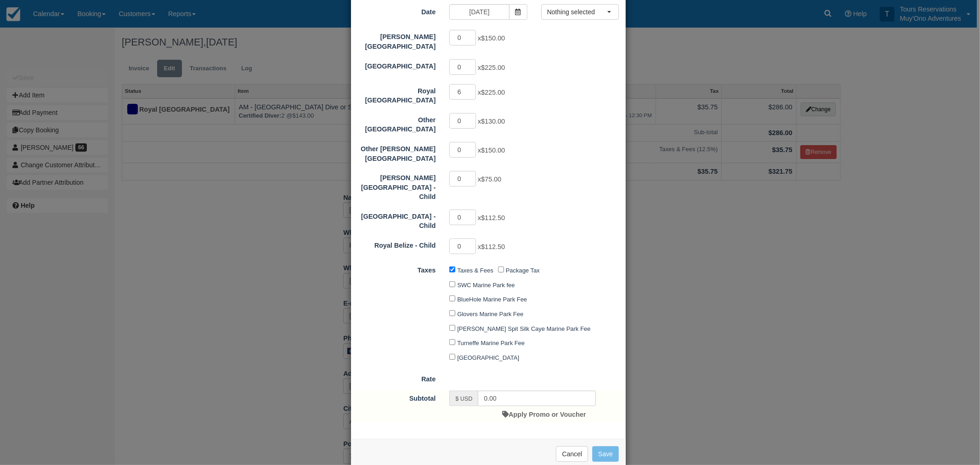
type input "1350.00"
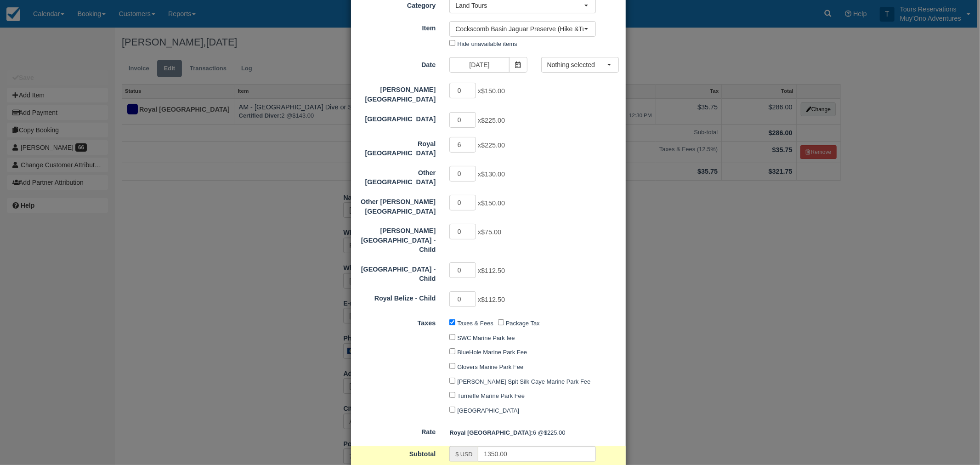
scroll to position [0, 0]
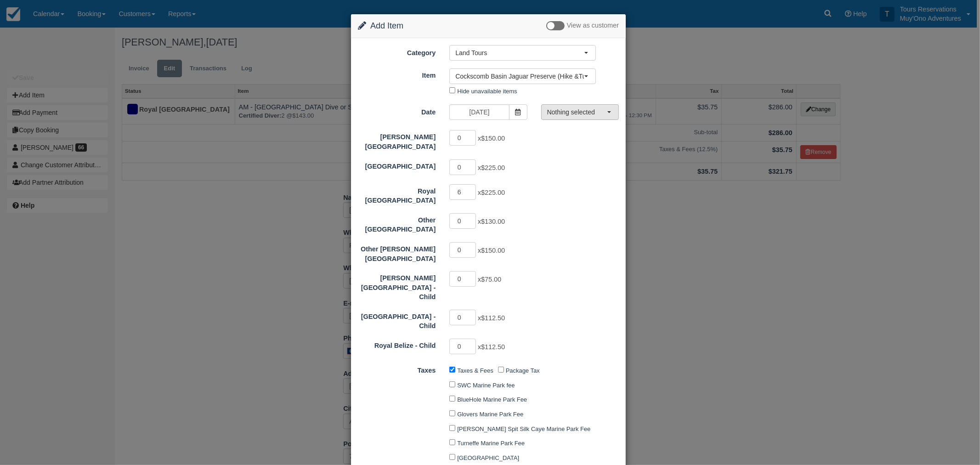
click at [563, 110] on span "Nothing selected" at bounding box center [577, 112] width 60 height 9
click at [564, 128] on span "08:00 AM - 03:30 PM" at bounding box center [578, 129] width 56 height 9
select select "0"
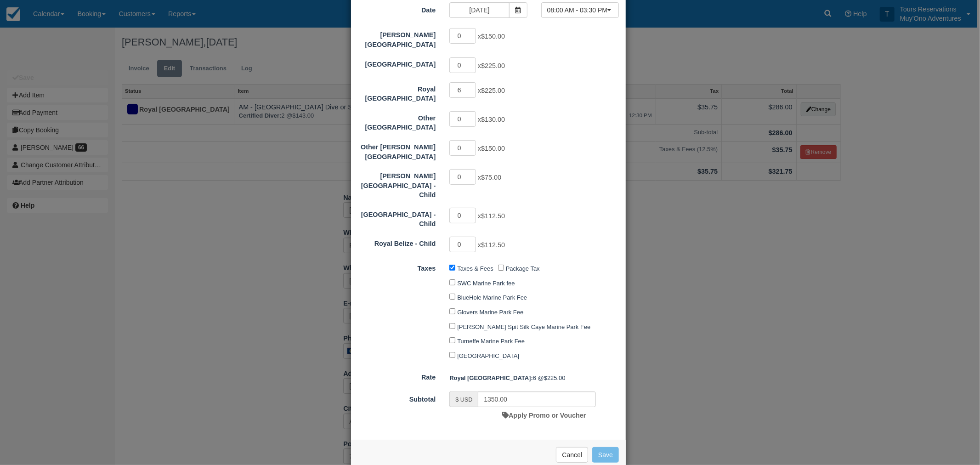
scroll to position [102, 0]
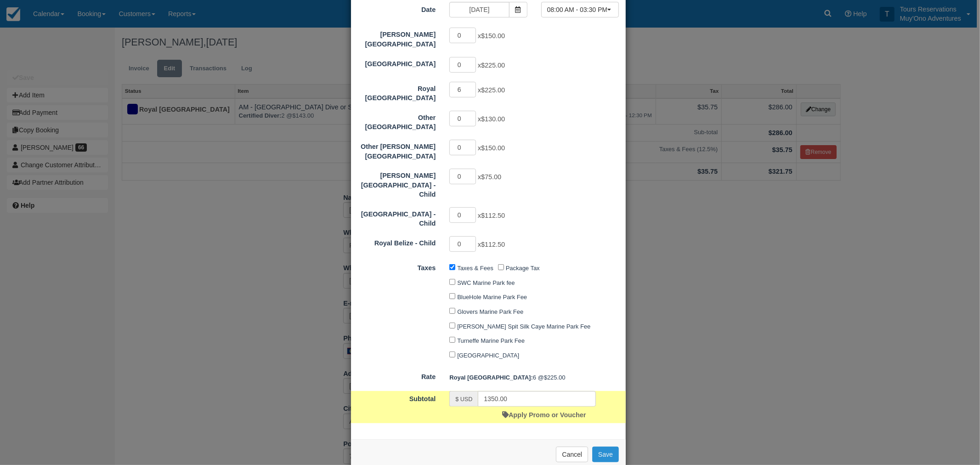
click at [604, 447] on button "Save" at bounding box center [605, 455] width 27 height 16
checkbox input "false"
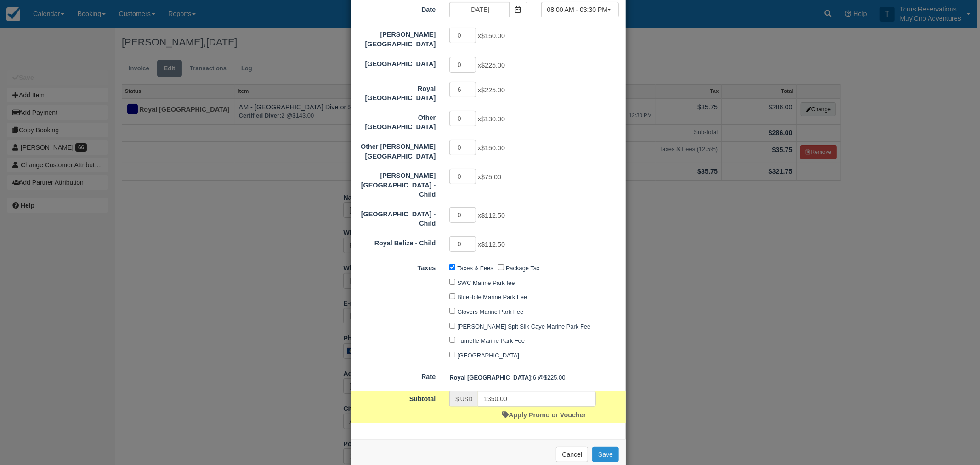
checkbox input "false"
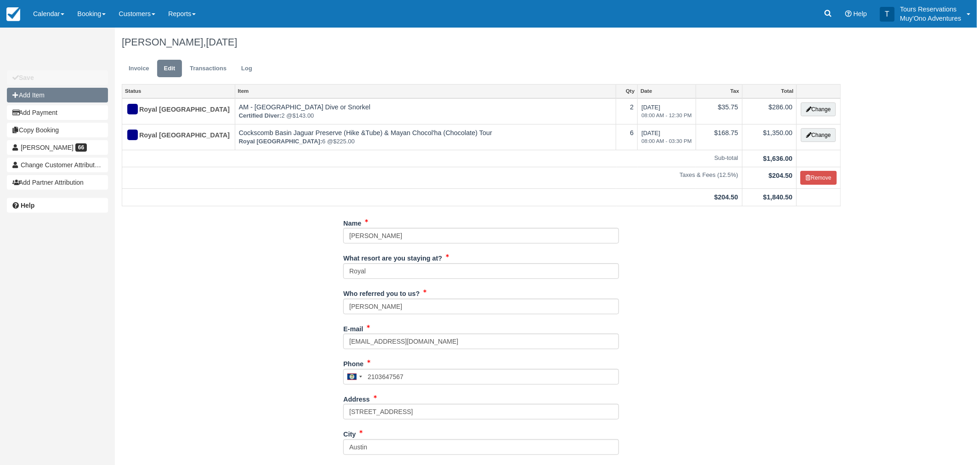
click at [34, 93] on button "Add Item" at bounding box center [57, 95] width 101 height 15
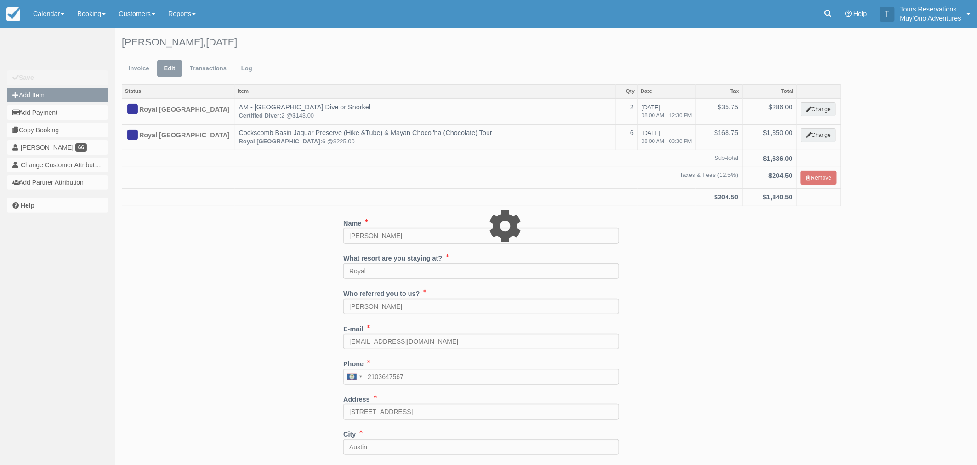
type input "0.00"
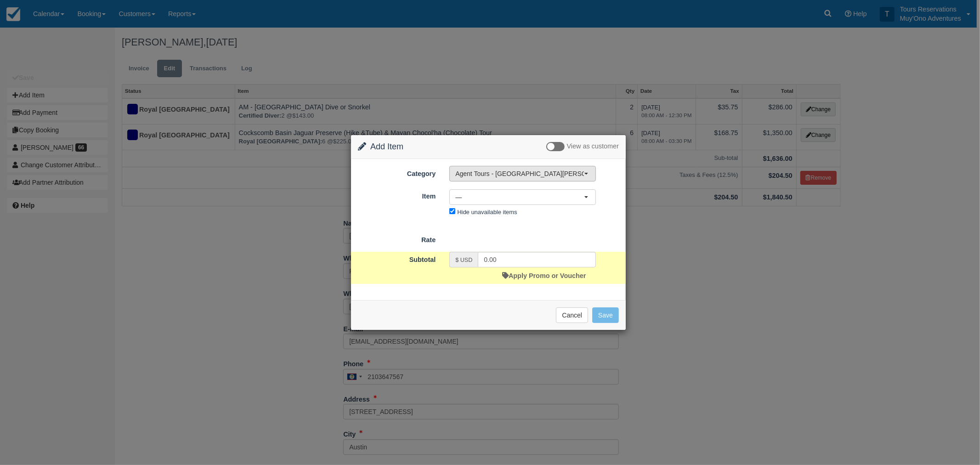
click at [478, 175] on span "Agent Tours - [GEOGRAPHIC_DATA][PERSON_NAME] Caulker/[GEOGRAPHIC_DATA] City Tou…" at bounding box center [519, 173] width 129 height 9
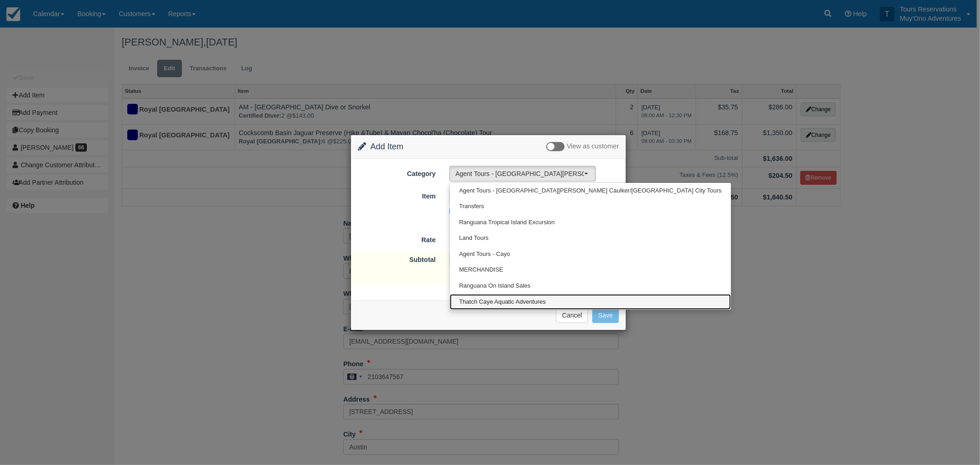
click at [483, 301] on span "Thatch Caye Aquatic Adventures" at bounding box center [502, 302] width 87 height 9
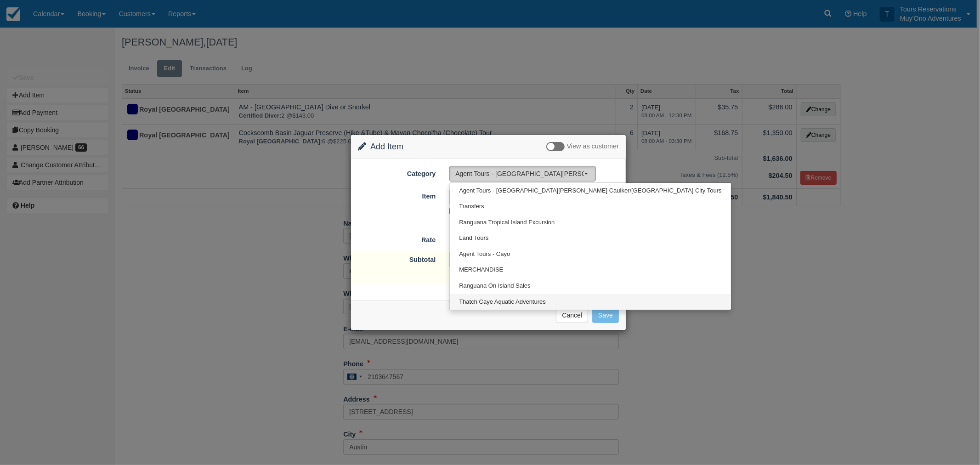
select select "64"
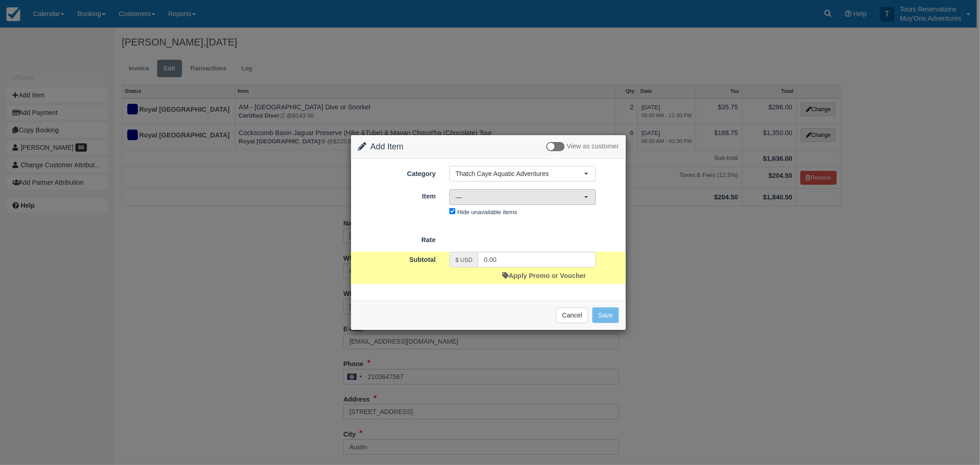
click at [475, 189] on button "—" at bounding box center [522, 197] width 147 height 16
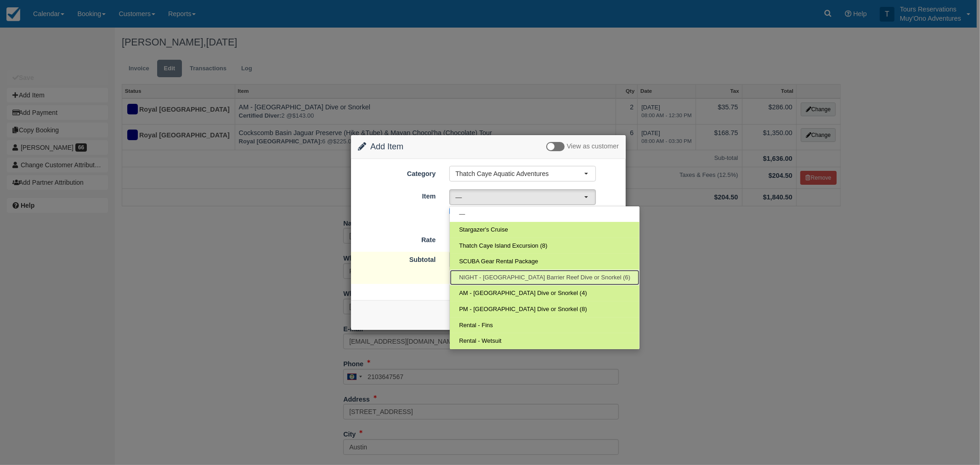
click at [486, 277] on span "NIGHT - Belize Barrier Reef Dive or Snorkel (6)" at bounding box center [544, 277] width 171 height 9
select select "297"
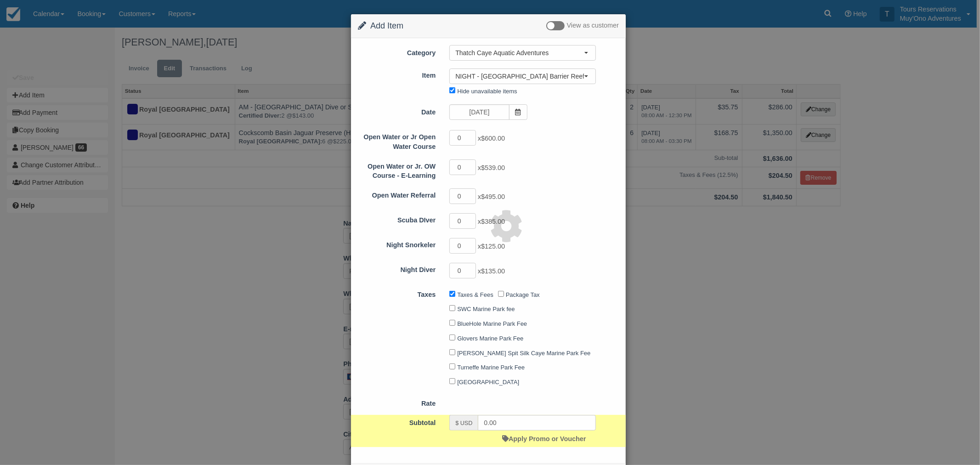
click at [451, 210] on div "Open Water or Jr Open Water Course 0 x $600.00 Open Water or Jr. OW Course - E-…" at bounding box center [488, 204] width 261 height 150
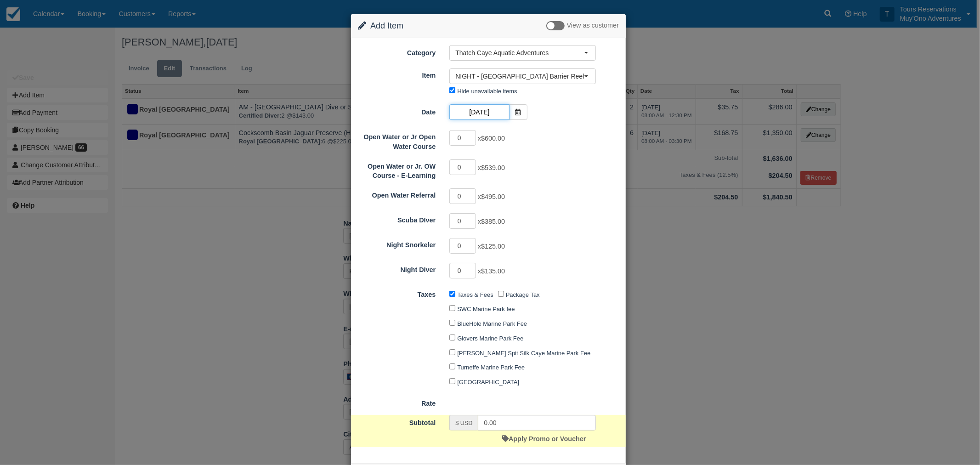
click at [484, 120] on body "Menu Calendar Booking Customer Inventory Booking Daily Manifest Daily List Note…" at bounding box center [490, 232] width 980 height 465
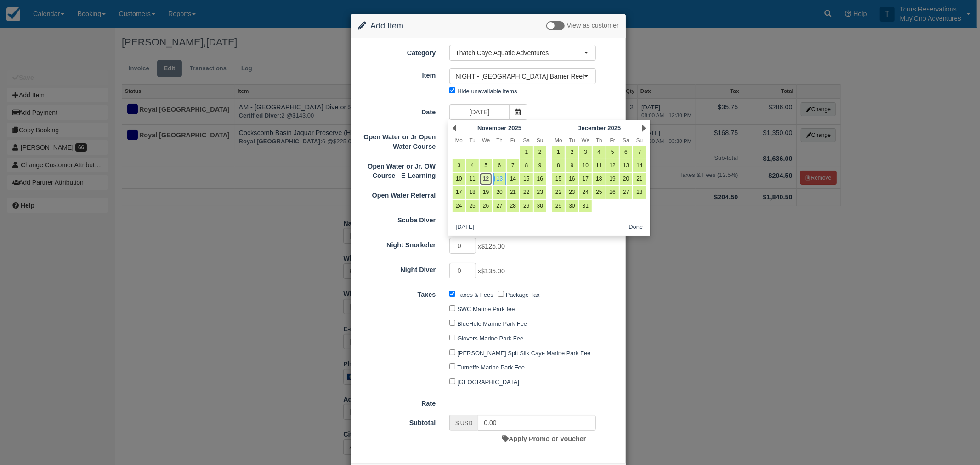
click at [488, 182] on link "12" at bounding box center [486, 179] width 12 height 12
type input "11/12/25"
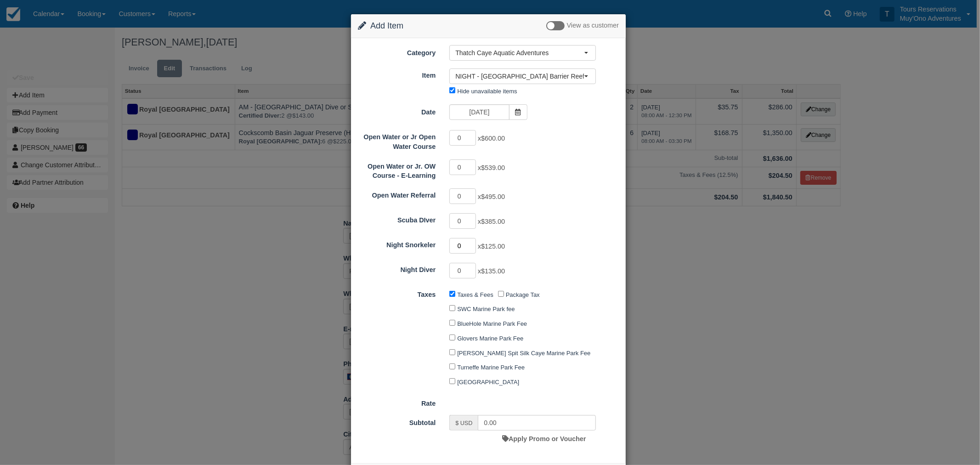
drag, startPoint x: 462, startPoint y: 244, endPoint x: 448, endPoint y: 244, distance: 14.3
click at [449, 244] on input "0" at bounding box center [462, 246] width 27 height 16
type input "6"
type input "750.00"
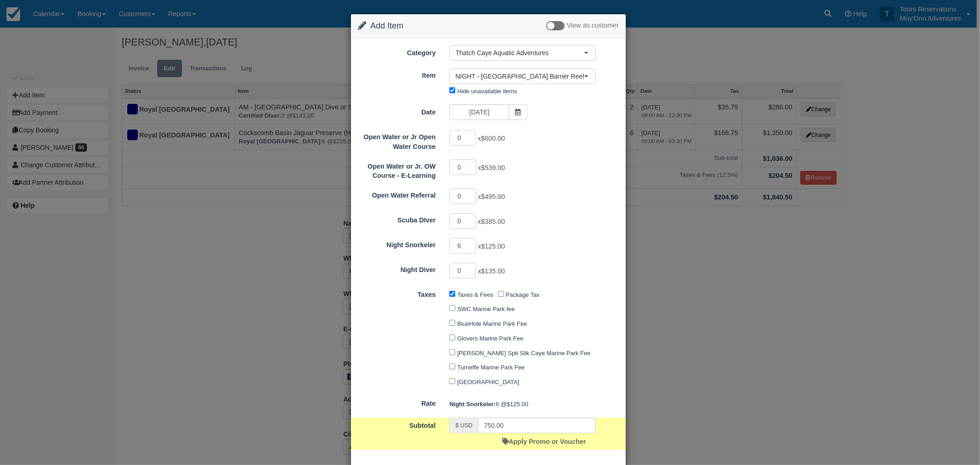
scroll to position [45, 0]
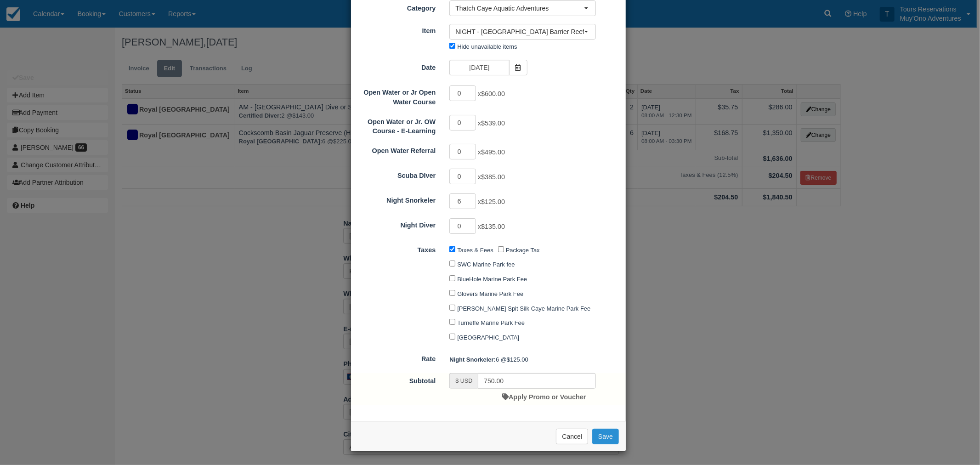
click at [607, 442] on button "Save" at bounding box center [605, 437] width 27 height 16
checkbox input "false"
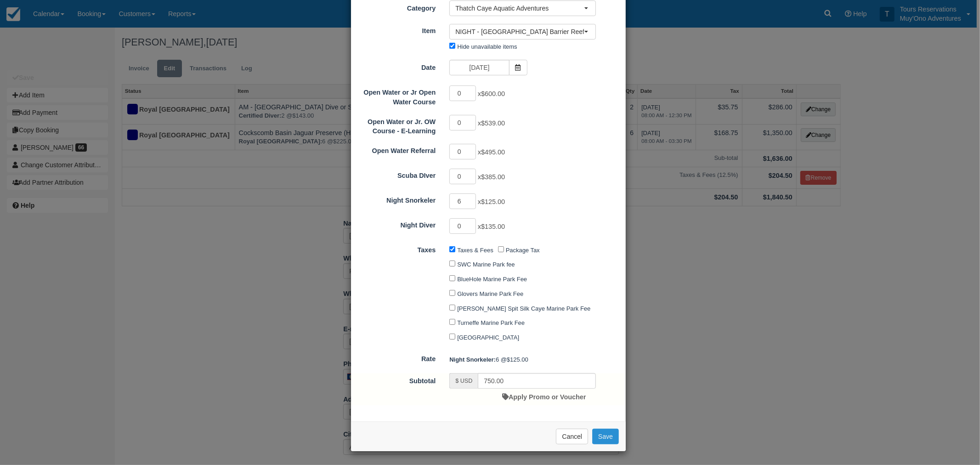
checkbox input "false"
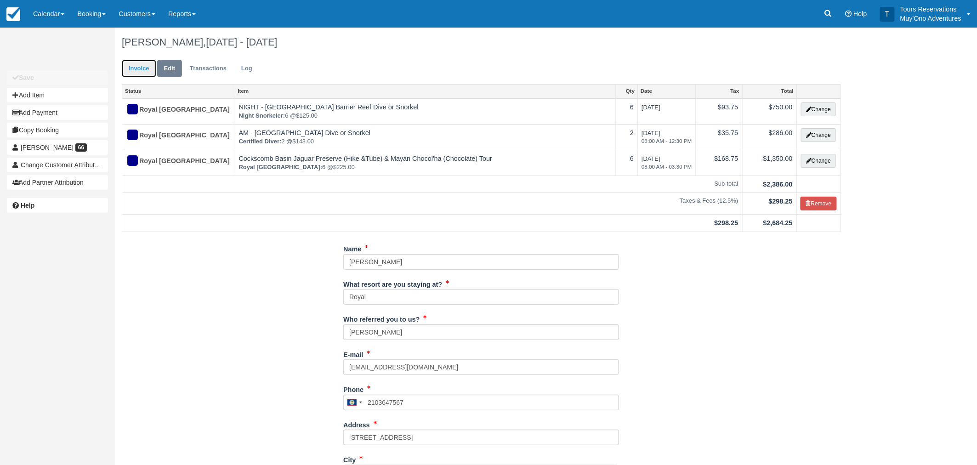
click at [137, 67] on link "Invoice" at bounding box center [139, 69] width 34 height 18
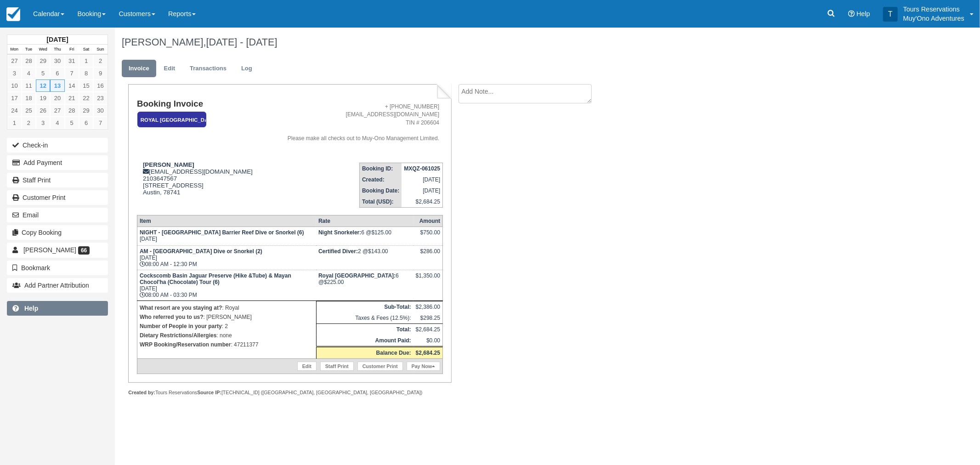
click at [97, 307] on link "Help" at bounding box center [57, 308] width 101 height 15
click at [172, 70] on link "Edit" at bounding box center [169, 69] width 25 height 18
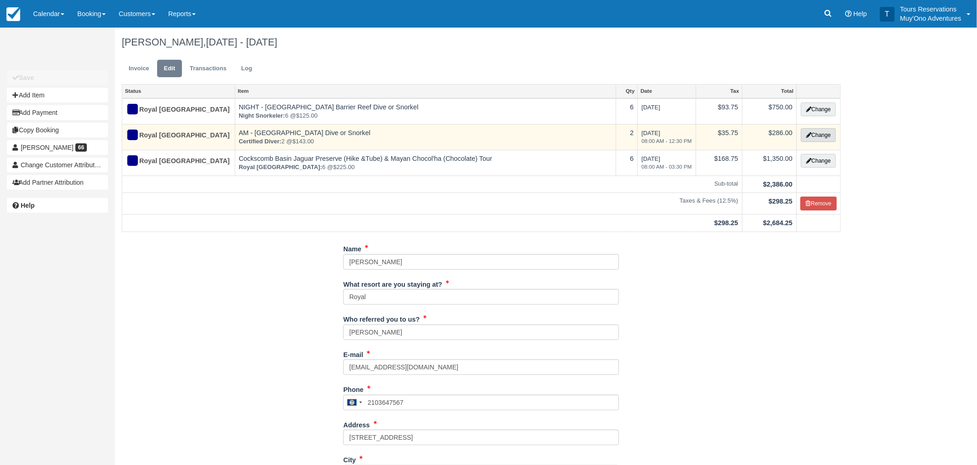
click at [825, 134] on button "Change" at bounding box center [818, 135] width 35 height 14
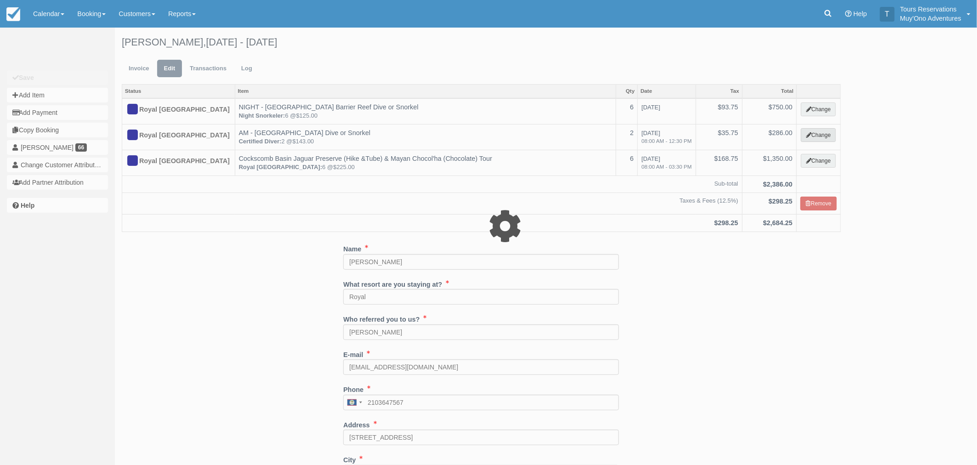
select select "64"
type input "286.00"
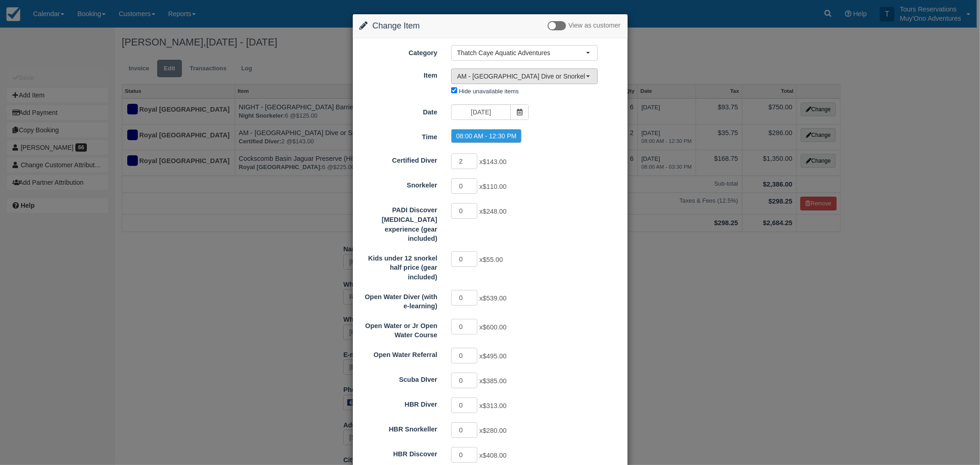
click at [524, 75] on span "AM - Belize Barrier Reef Dive or Snorkel (6)" at bounding box center [521, 76] width 129 height 9
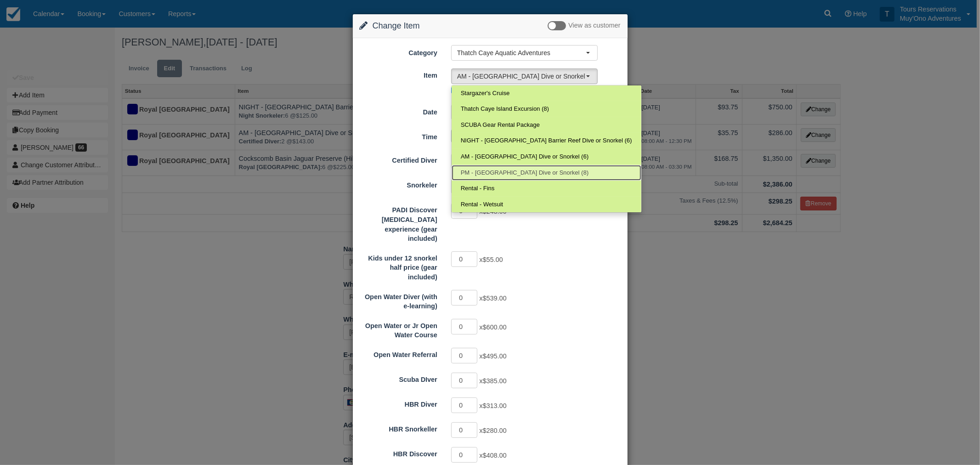
click at [496, 173] on span "PM - Belize Barrier Reef Dive or Snorkel (8)" at bounding box center [525, 173] width 128 height 9
select select "295"
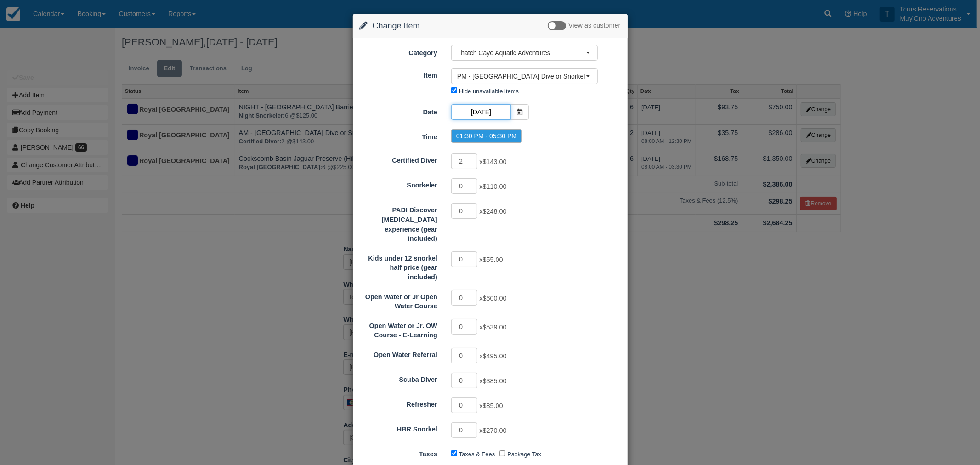
click at [480, 109] on input "11/13/25" at bounding box center [481, 112] width 60 height 16
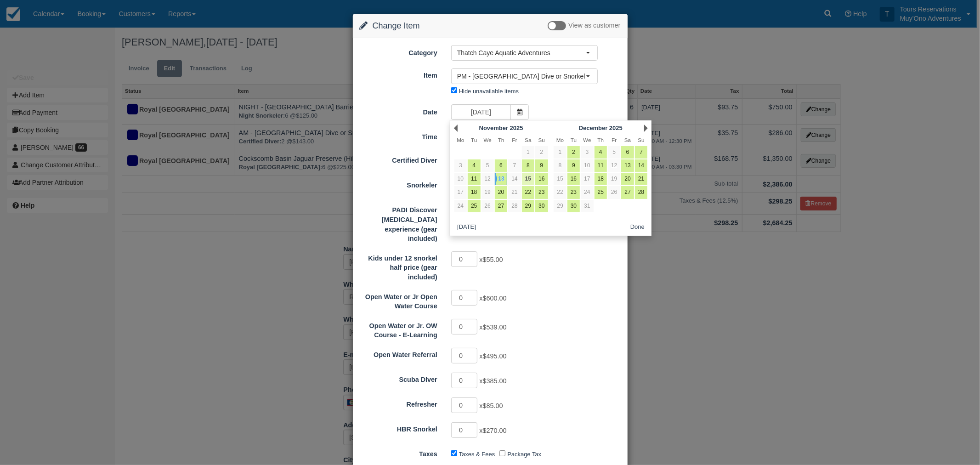
click at [524, 178] on link "15" at bounding box center [528, 179] width 12 height 12
type input "11/15/25"
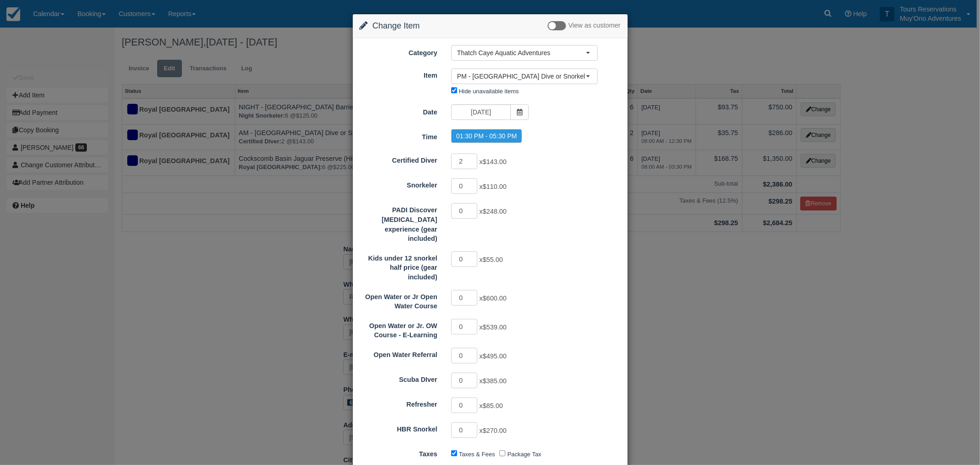
scroll to position [256, 0]
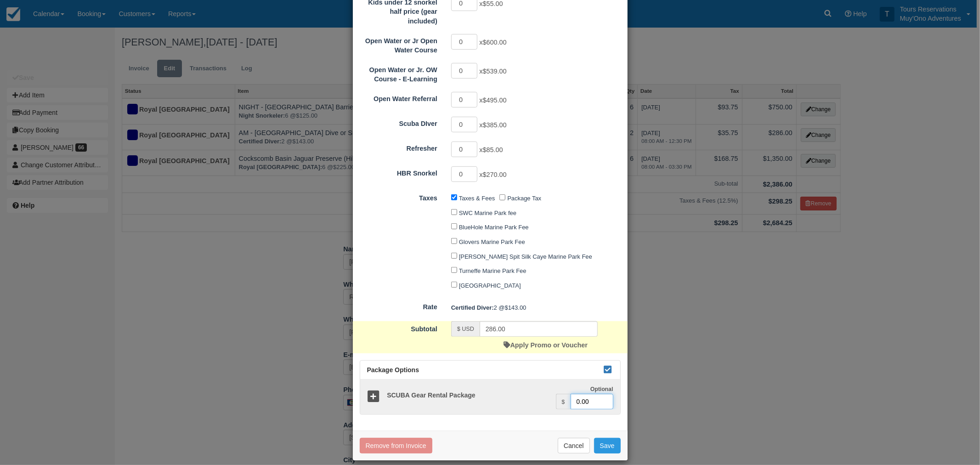
click at [576, 394] on input "0.00" at bounding box center [592, 402] width 43 height 16
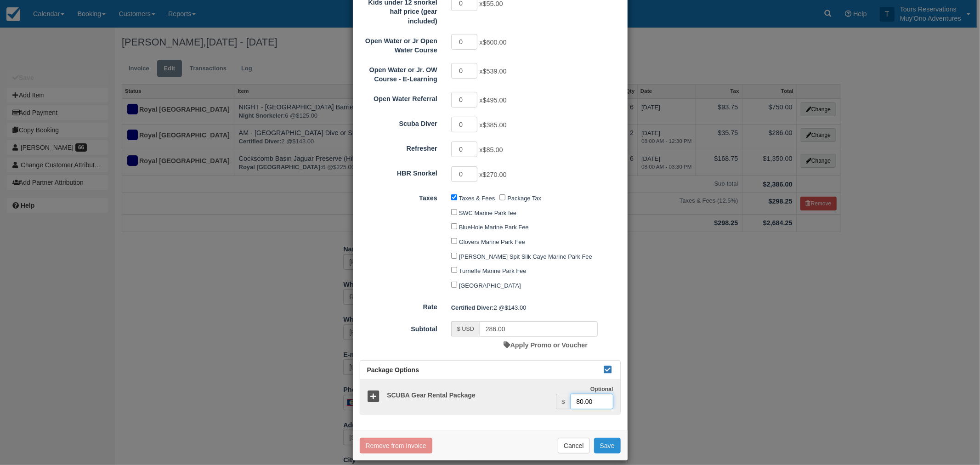
type input "80.00"
click at [610, 438] on button "Save" at bounding box center [607, 446] width 27 height 16
checkbox input "false"
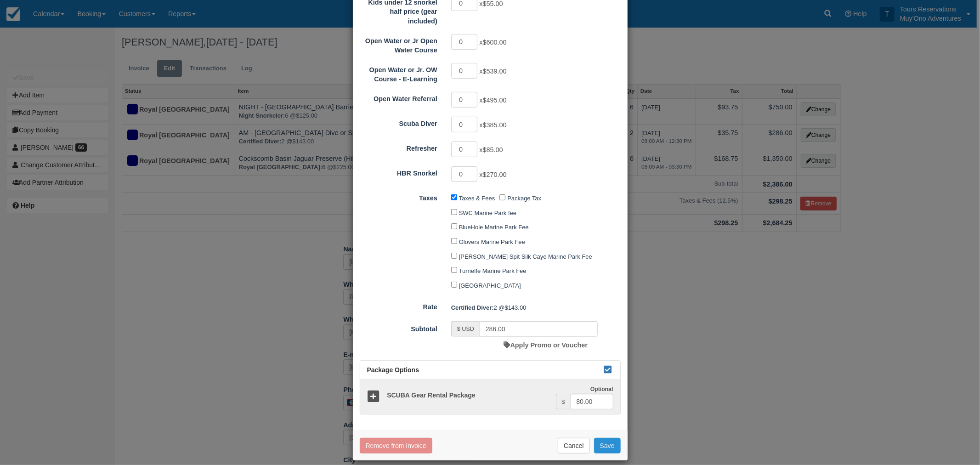
checkbox input "false"
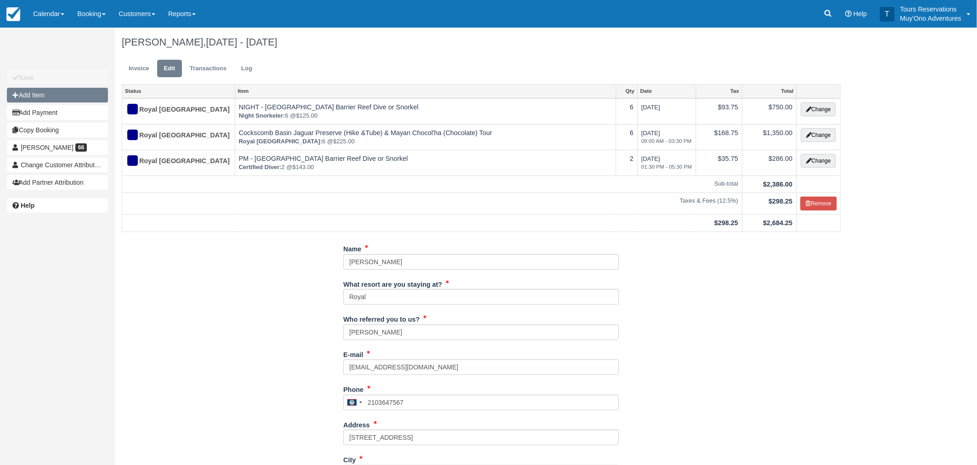
click at [68, 93] on button "Add Item" at bounding box center [57, 95] width 101 height 15
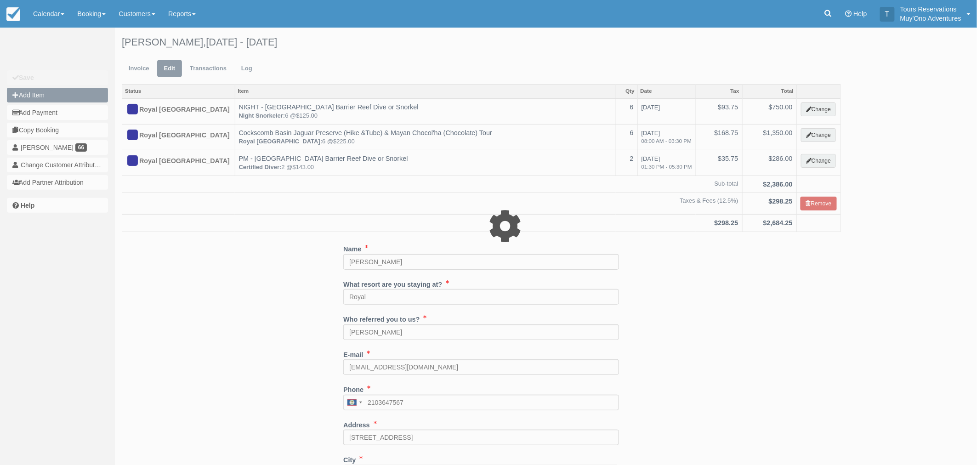
type input "0.00"
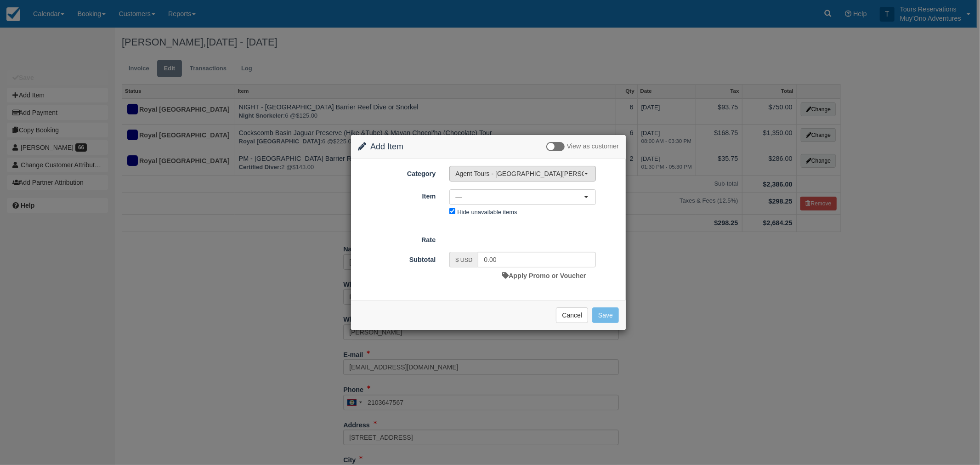
click at [490, 172] on span "Agent Tours - [GEOGRAPHIC_DATA][PERSON_NAME] Caulker/[GEOGRAPHIC_DATA] City Tou…" at bounding box center [519, 173] width 129 height 9
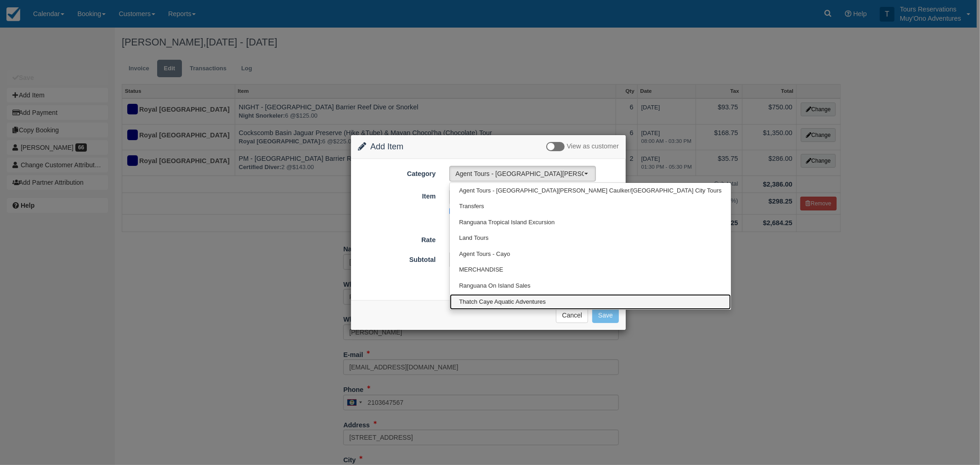
click at [501, 298] on span "Thatch Caye Aquatic Adventures" at bounding box center [502, 302] width 87 height 9
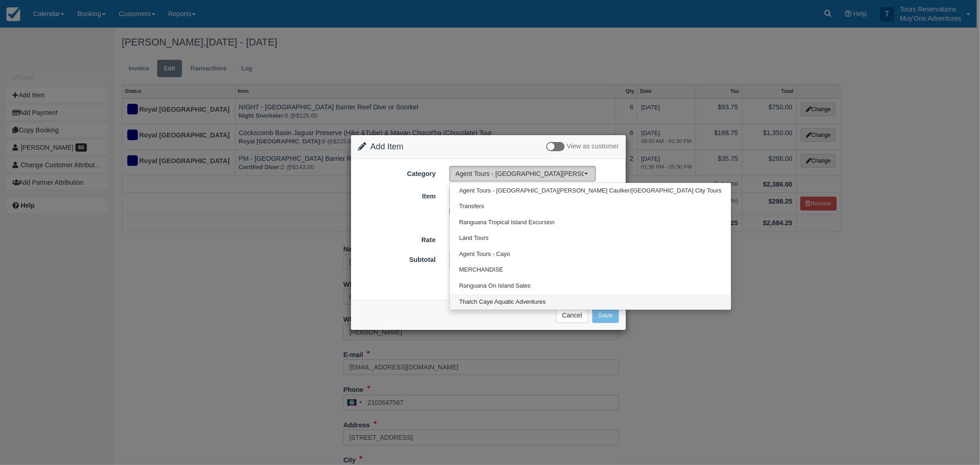
select select "64"
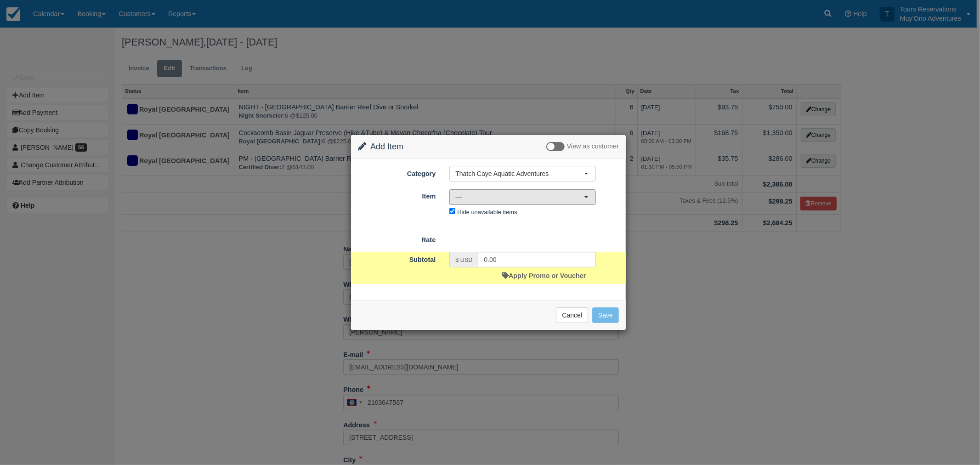
click at [458, 194] on span "—" at bounding box center [519, 197] width 129 height 9
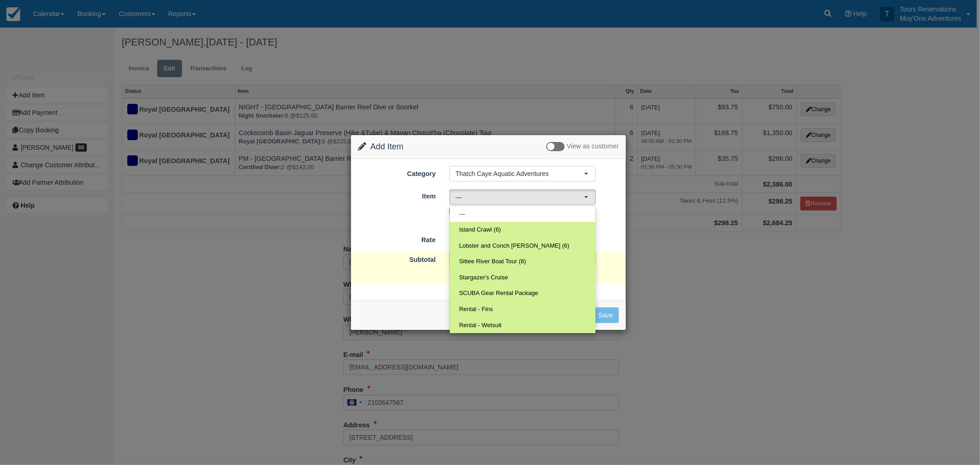
click at [431, 221] on form "Category Thatch Caye Aquatic Adventures Agent Tours - San Pedro/Caye Caulker/Be…" at bounding box center [488, 225] width 261 height 118
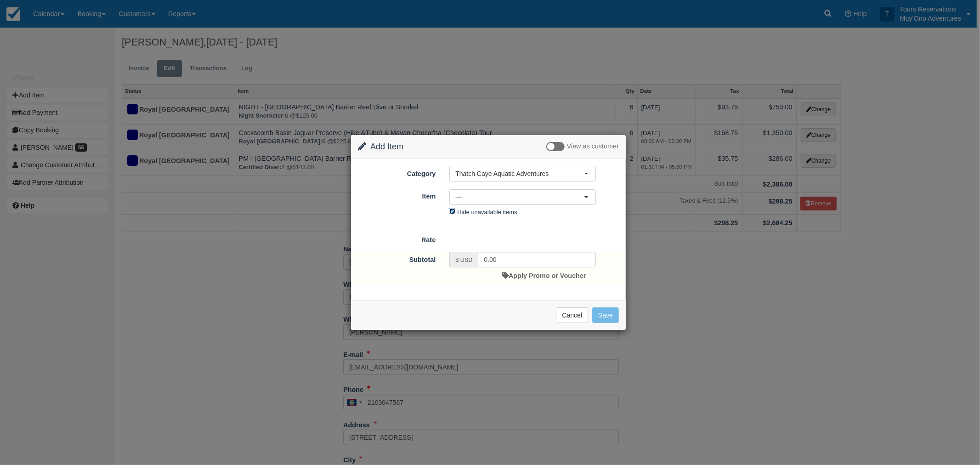
click at [451, 213] on input "Hide unavailable items" at bounding box center [452, 211] width 6 height 6
checkbox input "false"
click at [463, 201] on span "—" at bounding box center [519, 197] width 129 height 9
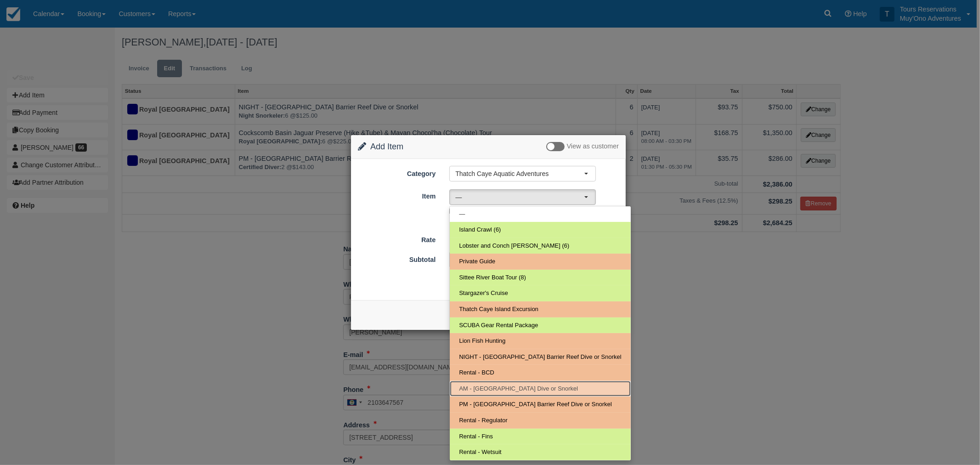
click at [493, 389] on span "AM - Belize Barrier Reef Dive or Snorkel" at bounding box center [518, 389] width 119 height 9
select select "294"
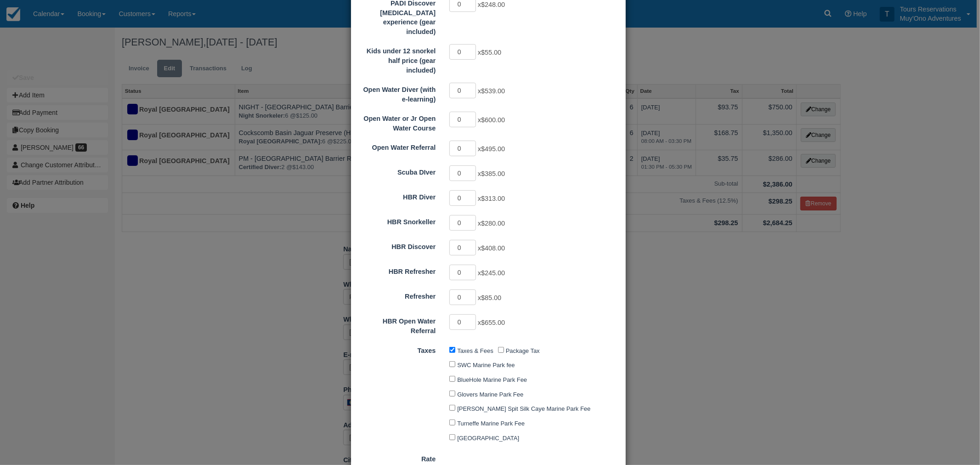
scroll to position [204, 0]
click at [471, 289] on input "1" at bounding box center [462, 297] width 27 height 16
click at [471, 289] on input "2" at bounding box center [462, 297] width 27 height 16
type input "4"
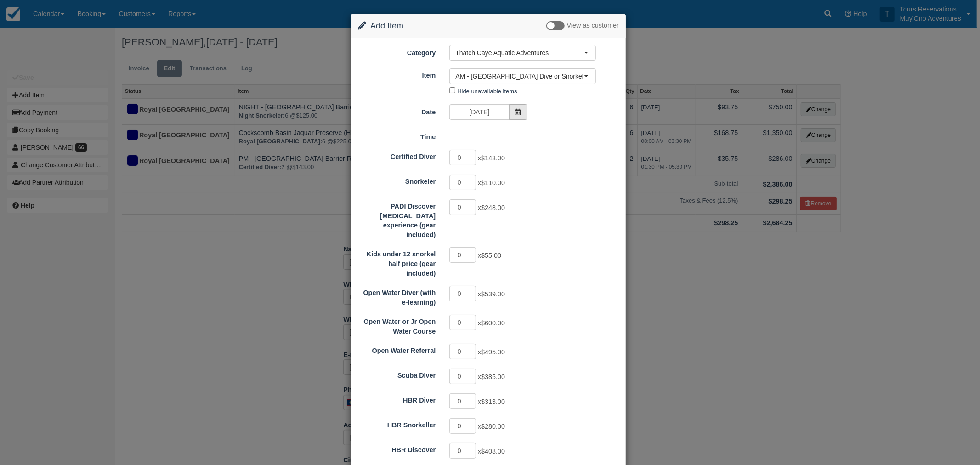
click at [518, 113] on icon at bounding box center [518, 112] width 6 height 6
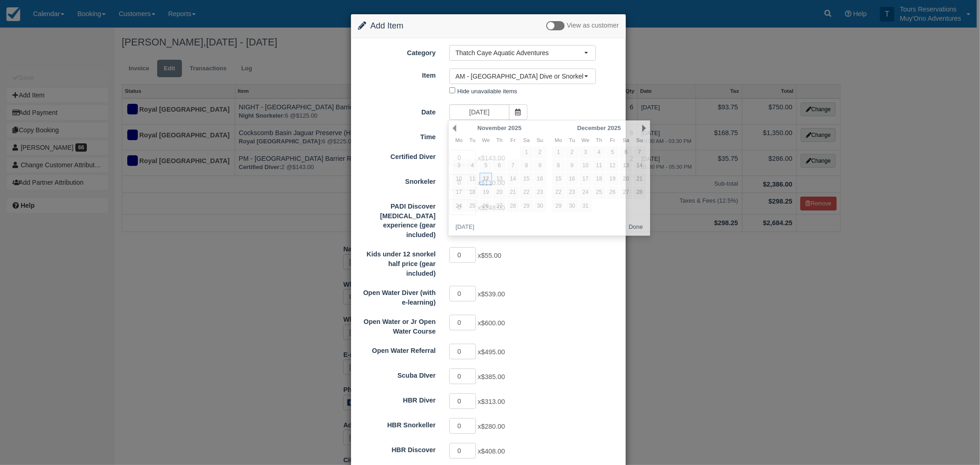
type input "340.00"
click at [544, 262] on div "Kids under 12 snorkel half price (gear included) 0 x $55.00" at bounding box center [488, 262] width 275 height 32
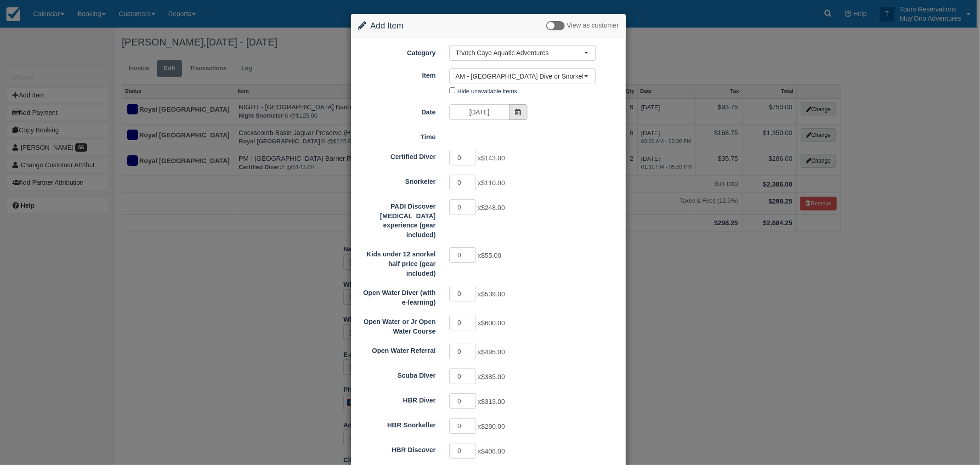
click at [518, 109] on icon at bounding box center [518, 112] width 6 height 6
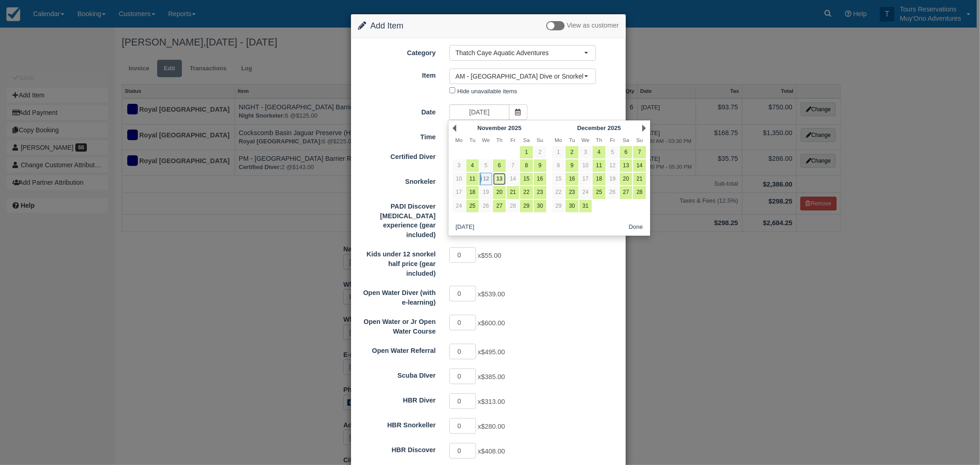
click at [496, 177] on link "13" at bounding box center [499, 179] width 12 height 12
type input "11/13/25"
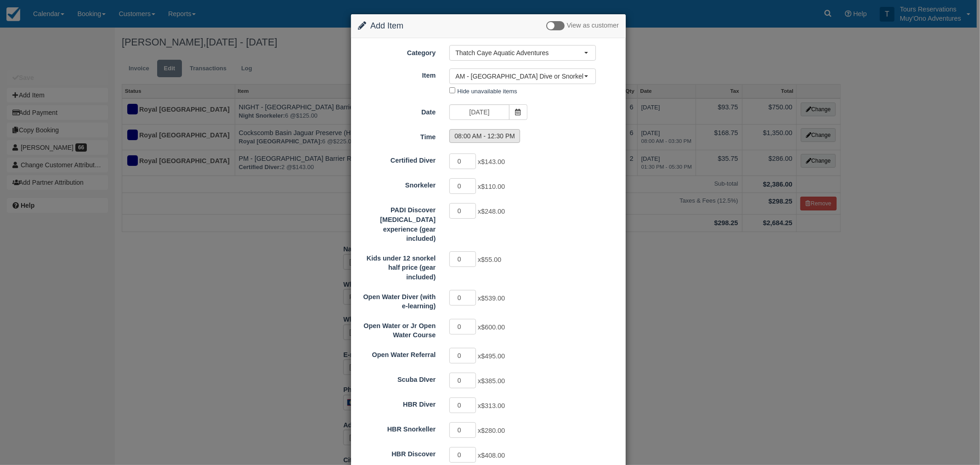
click at [502, 135] on label "08:00 AM - 12:30 PM" at bounding box center [484, 136] width 71 height 14
radio input "true"
click at [497, 112] on input "11/13/25" at bounding box center [479, 112] width 60 height 16
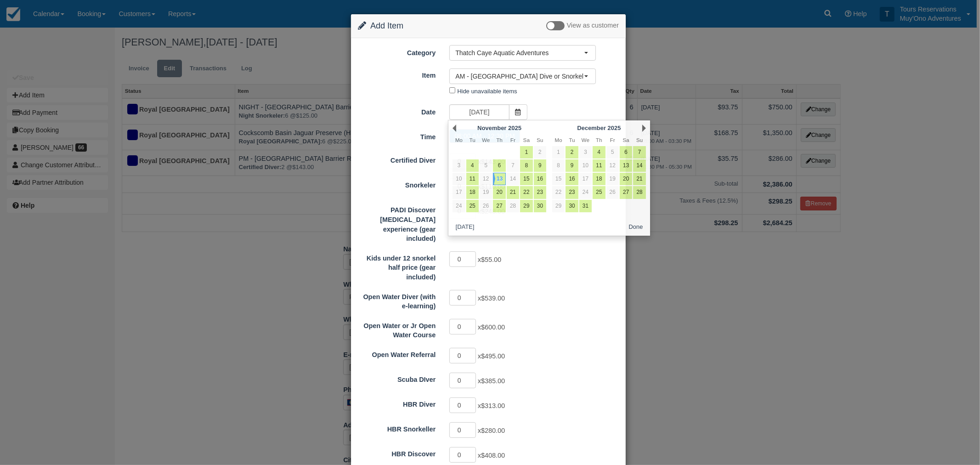
click at [536, 319] on div "0 x $600.00" at bounding box center [523, 328] width 160 height 18
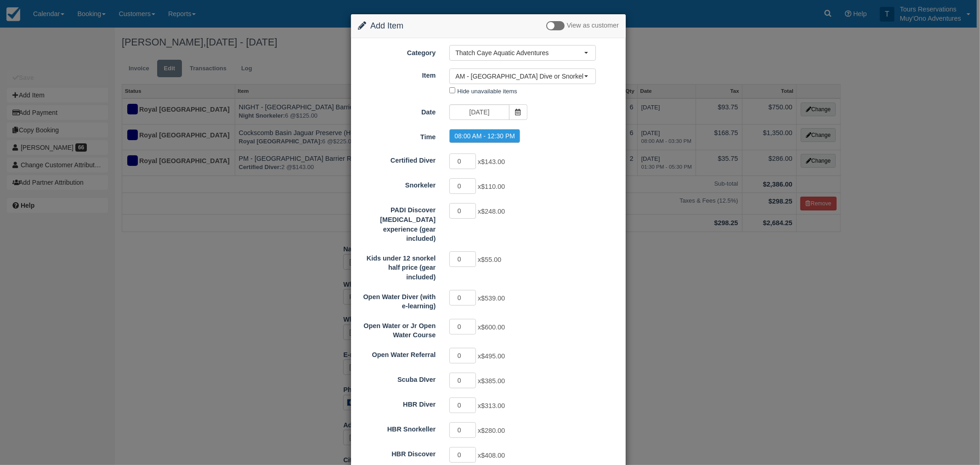
click at [688, 319] on div "Change Item Add Item View as customer Category Thatch Caye Aquatic Adventures A…" at bounding box center [490, 232] width 980 height 465
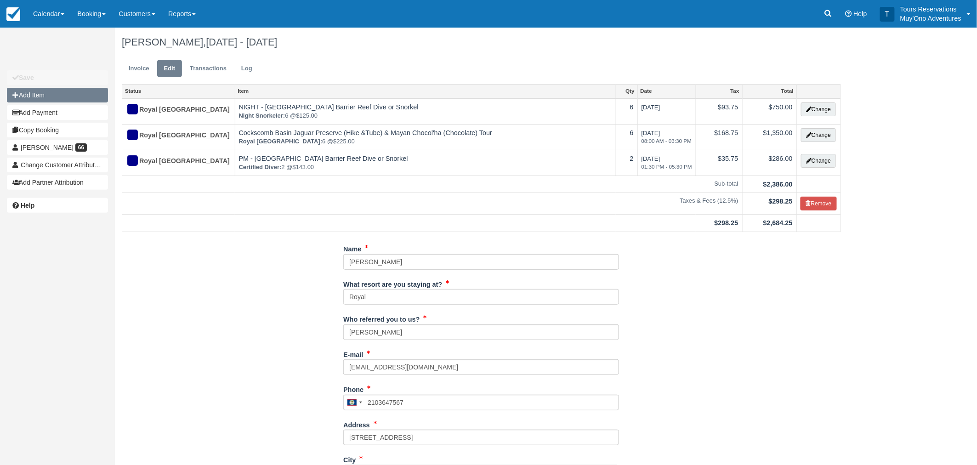
click at [49, 91] on button "Add Item" at bounding box center [57, 95] width 101 height 15
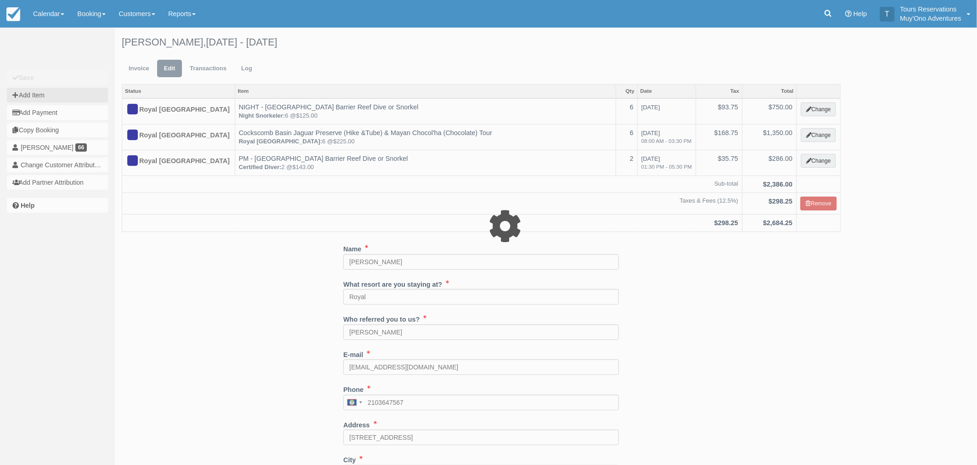
type input "0.00"
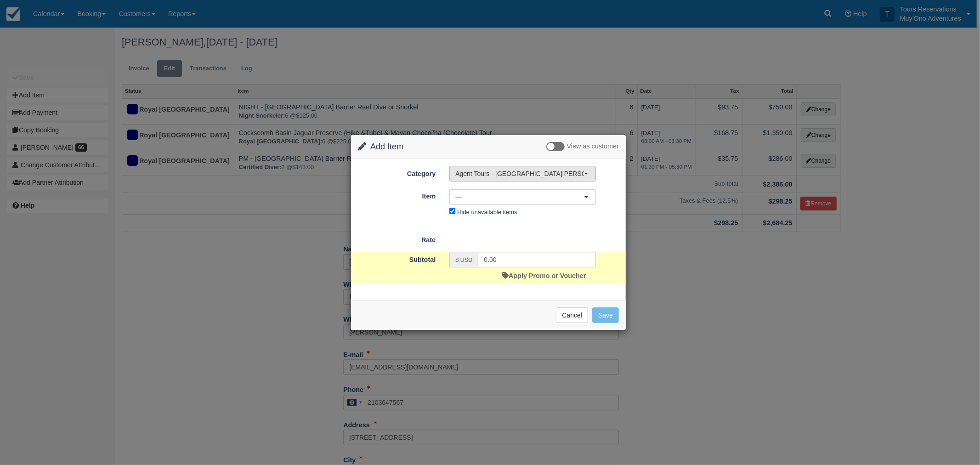
click at [511, 171] on span "Agent Tours - [GEOGRAPHIC_DATA][PERSON_NAME] Caulker/[GEOGRAPHIC_DATA] City Tou…" at bounding box center [519, 173] width 129 height 9
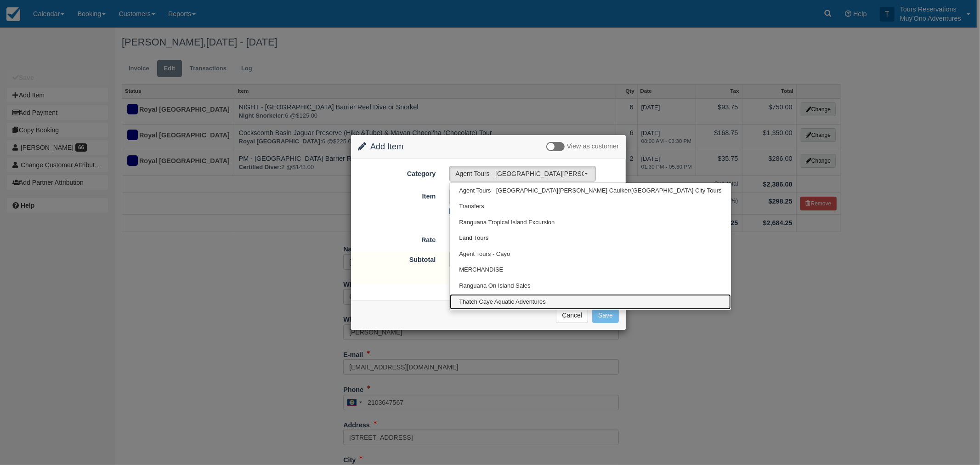
click at [496, 298] on span "Thatch Caye Aquatic Adventures" at bounding box center [502, 302] width 87 height 9
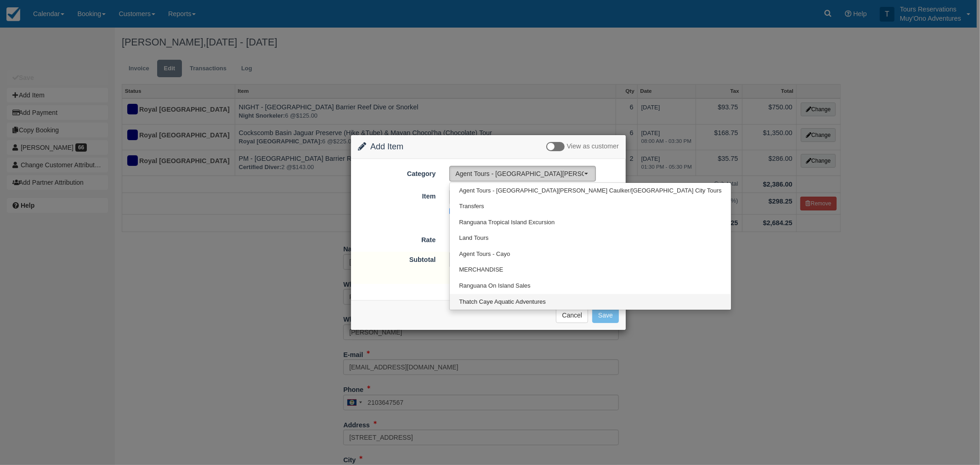
select select "64"
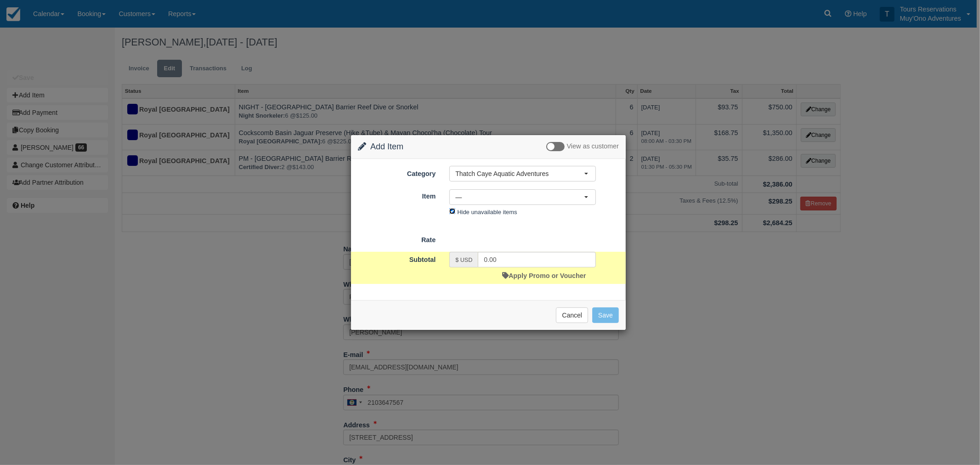
click at [452, 210] on input "Hide unavailable items" at bounding box center [452, 211] width 6 height 6
checkbox input "false"
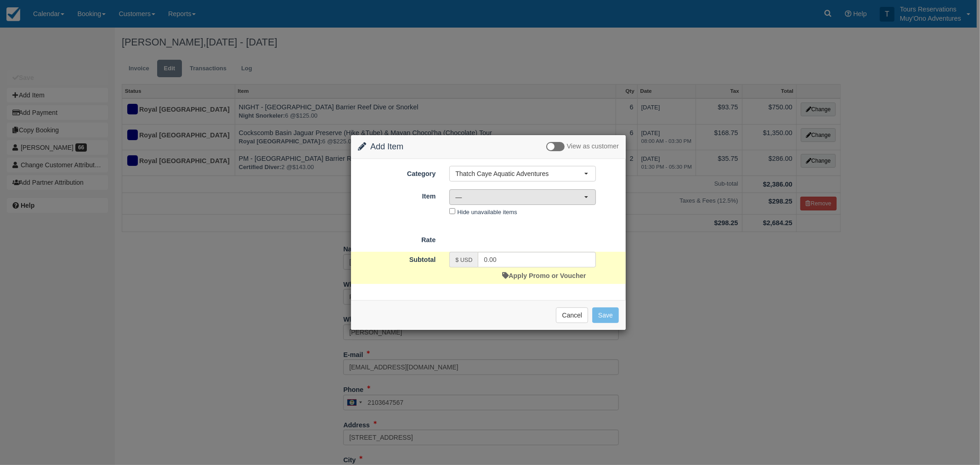
click at [467, 199] on span "—" at bounding box center [519, 197] width 129 height 9
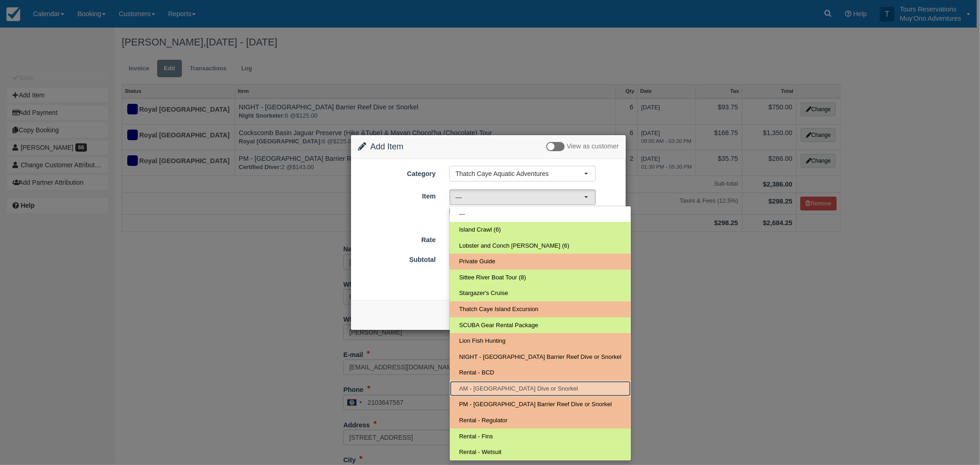
click at [487, 389] on span "AM - Belize Barrier Reef Dive or Snorkel" at bounding box center [518, 389] width 119 height 9
select select "294"
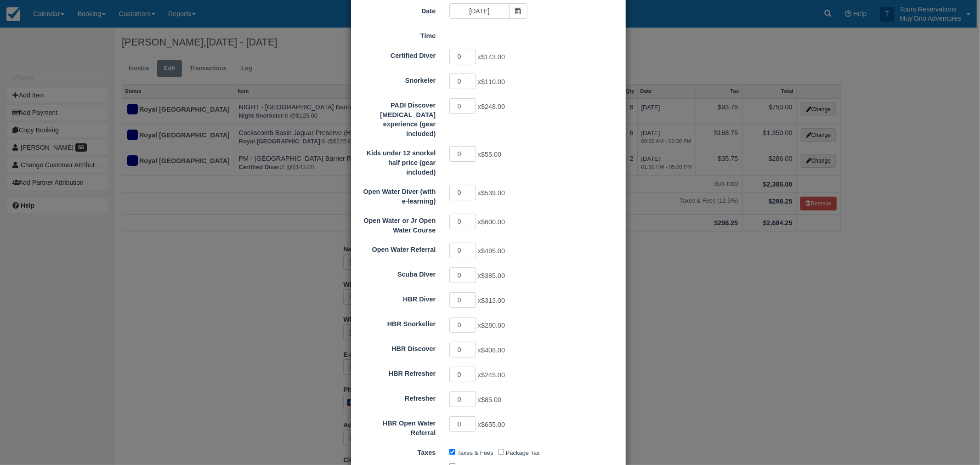
scroll to position [102, 0]
click at [469, 391] on input "0" at bounding box center [462, 399] width 27 height 16
click at [472, 391] on input "1" at bounding box center [462, 399] width 27 height 16
type input "2"
click at [472, 391] on input "2" at bounding box center [462, 399] width 27 height 16
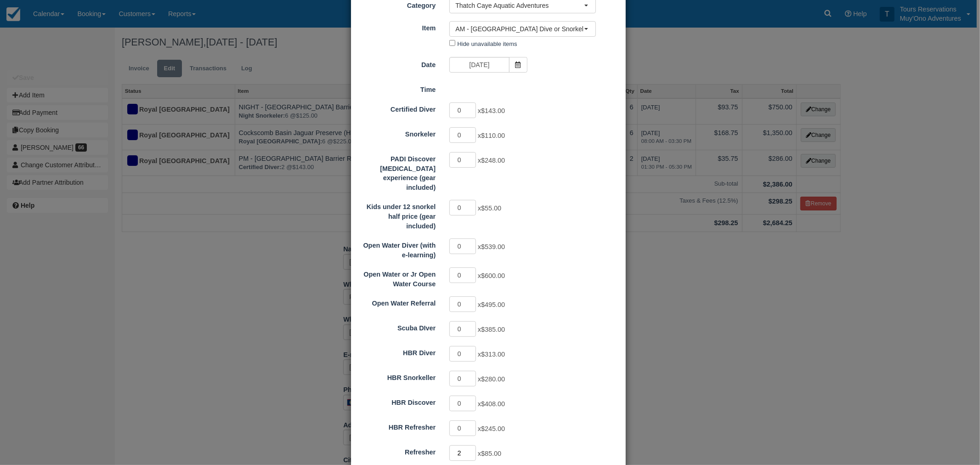
scroll to position [0, 0]
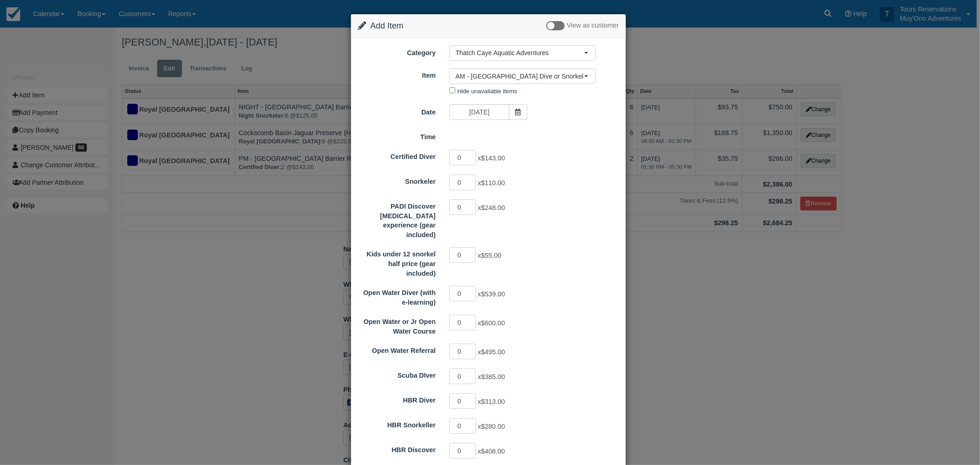
type input "170.00"
drag, startPoint x: 485, startPoint y: 121, endPoint x: 483, endPoint y: 112, distance: 9.5
click at [483, 112] on input "11/12/25" at bounding box center [479, 112] width 60 height 16
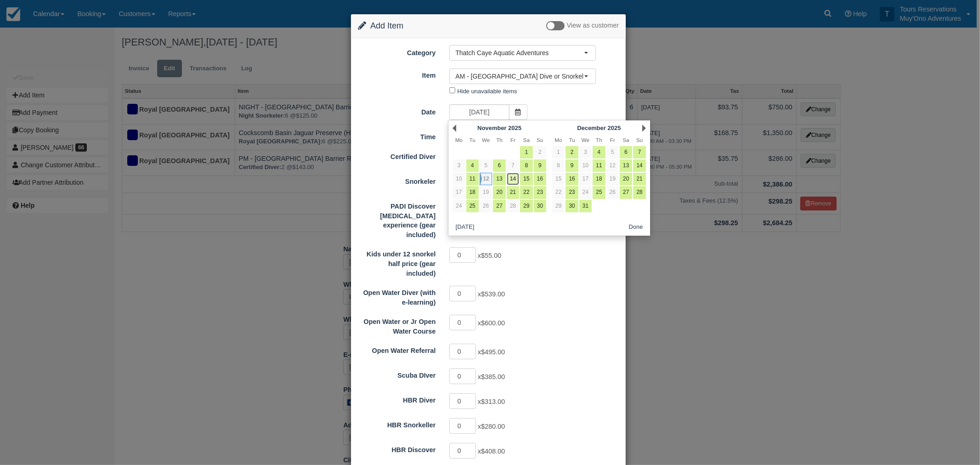
click at [513, 181] on link "14" at bounding box center [513, 179] width 12 height 12
type input "11/14/25"
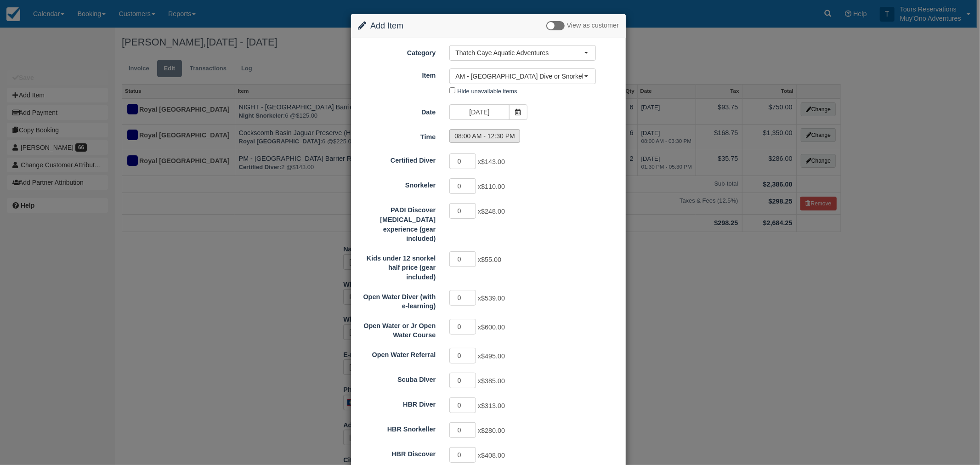
click at [484, 134] on label "08:00 AM - 12:30 PM" at bounding box center [484, 136] width 71 height 14
radio input "true"
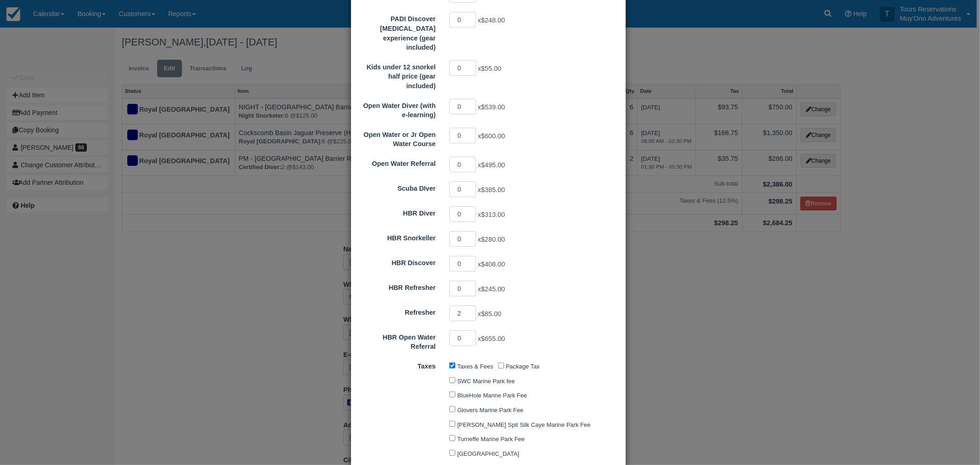
scroll to position [359, 0]
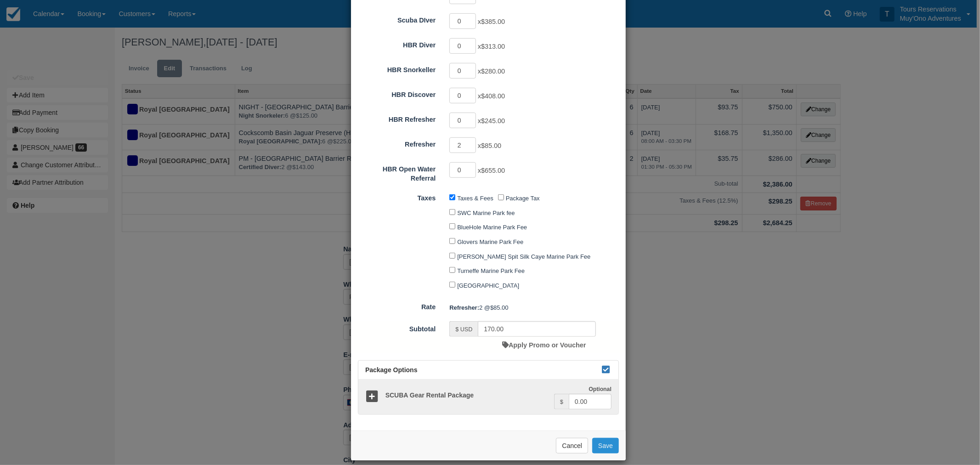
click at [595, 438] on button "Save" at bounding box center [605, 446] width 27 height 16
checkbox input "false"
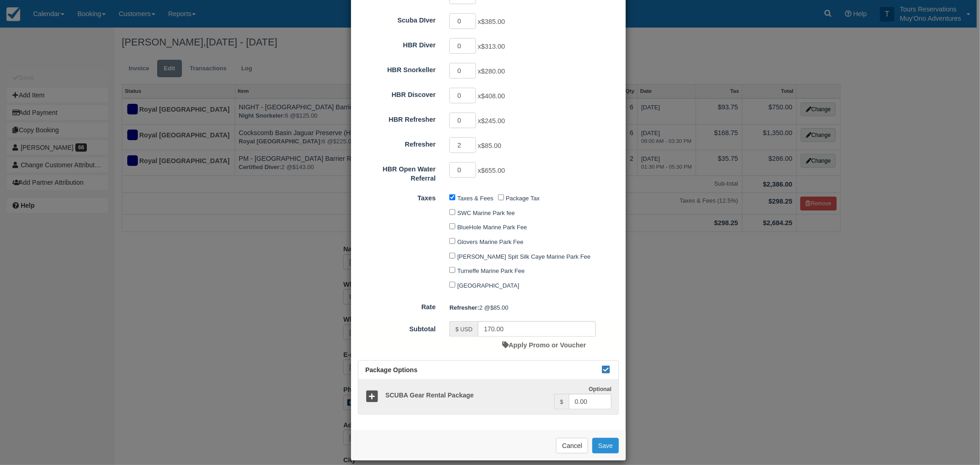
checkbox input "false"
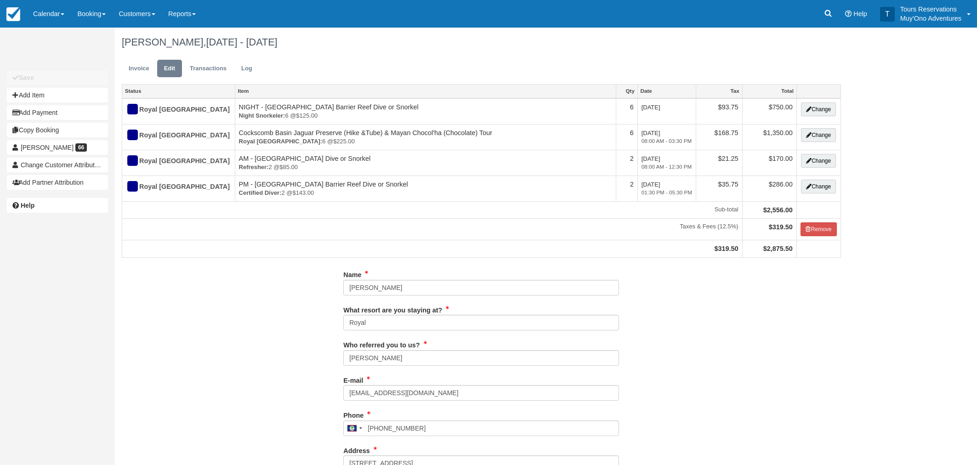
type input "2103647567"
click at [137, 69] on link "Invoice" at bounding box center [139, 69] width 34 height 18
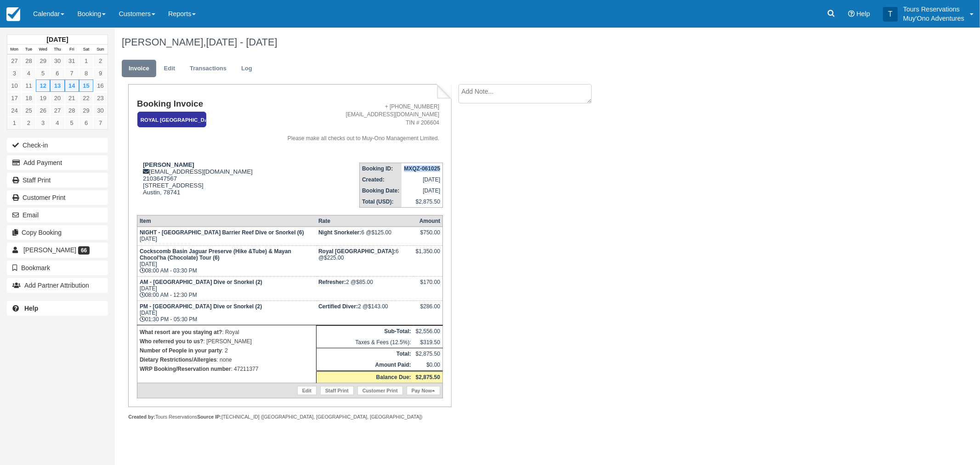
drag, startPoint x: 398, startPoint y: 167, endPoint x: 432, endPoint y: 166, distance: 34.9
click at [437, 165] on td "MXQZ-061025" at bounding box center [422, 168] width 41 height 11
copy strong "MXQZ-06102"
